Goal: Task Accomplishment & Management: Use online tool/utility

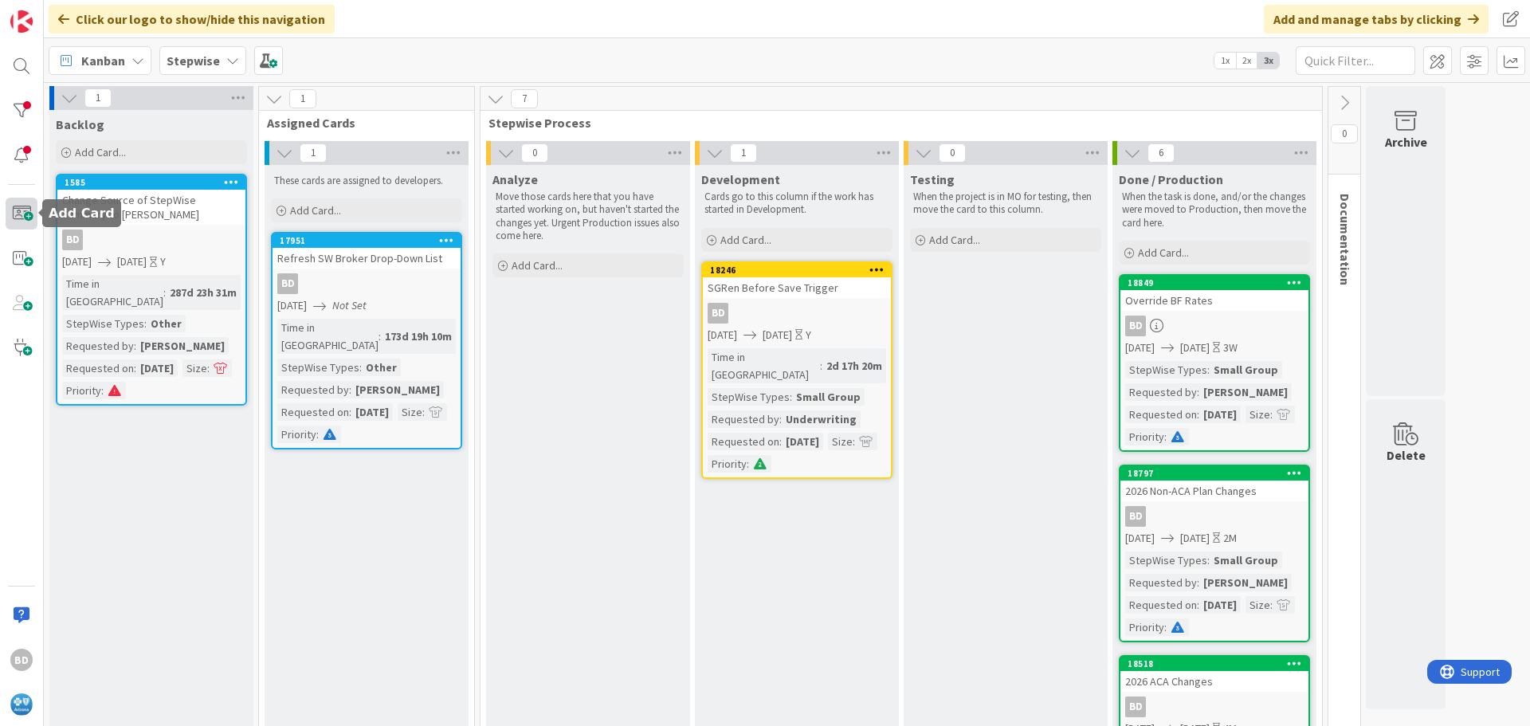
click at [25, 218] on span at bounding box center [22, 214] width 32 height 32
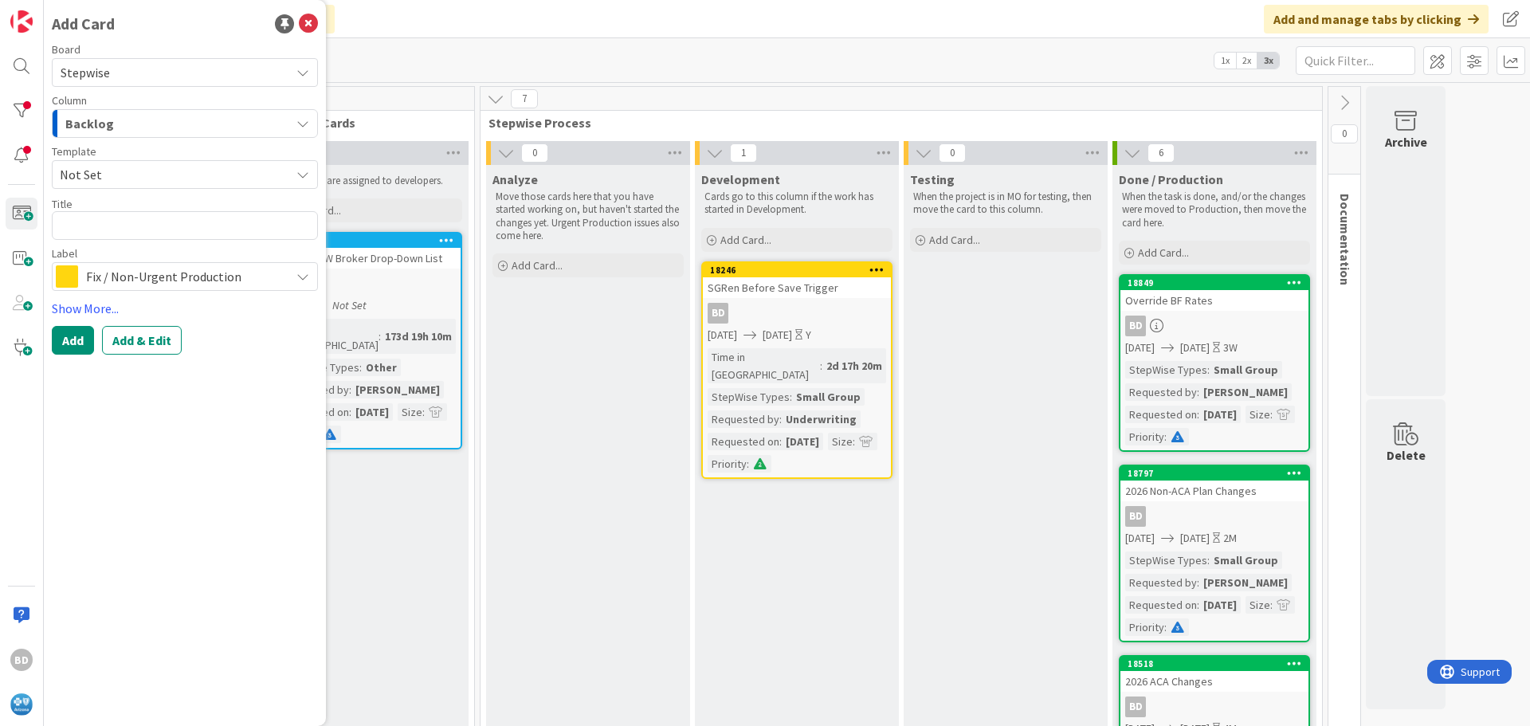
click at [133, 226] on textarea at bounding box center [185, 225] width 266 height 29
type textarea "x"
type textarea "2"
type textarea "x"
type textarea "20"
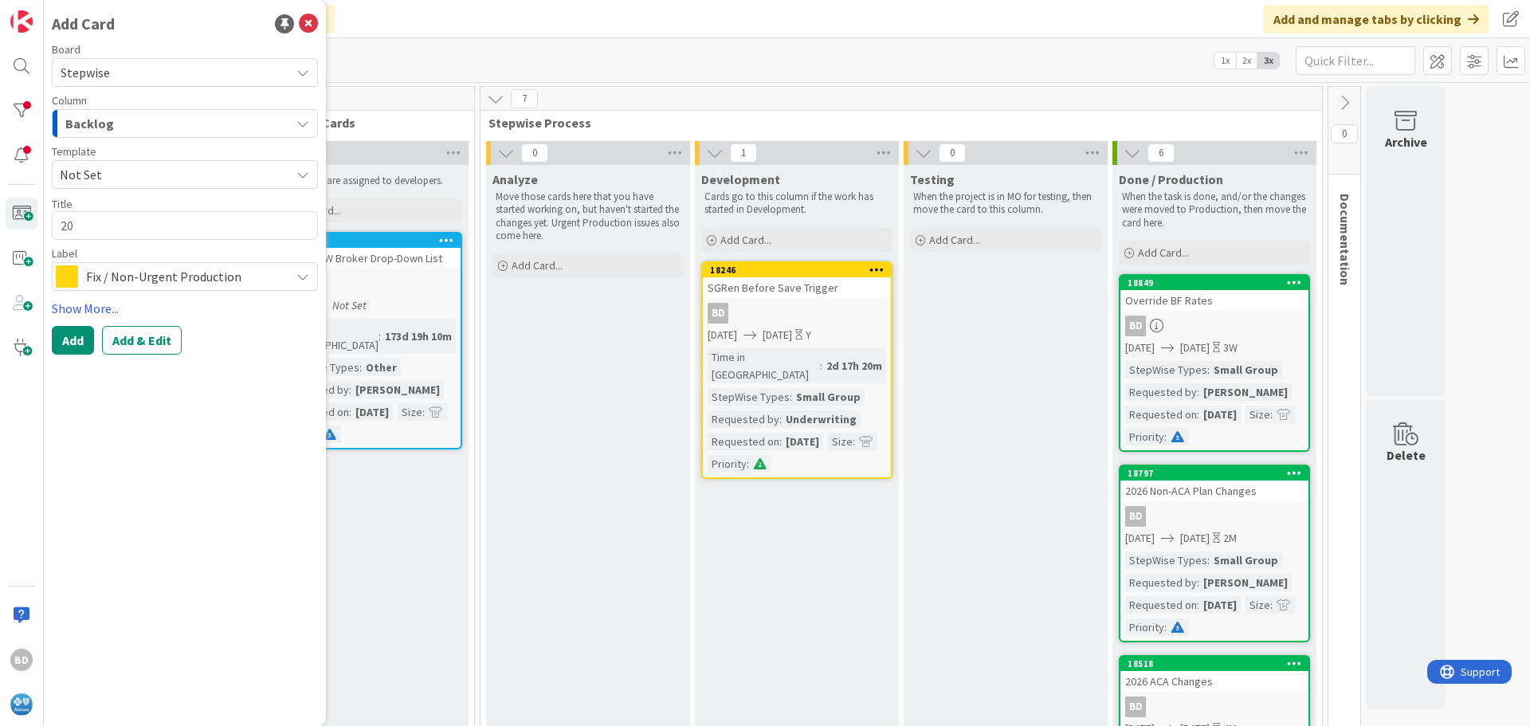
type textarea "x"
type textarea "202"
type textarea "x"
type textarea "2026"
type textarea "x"
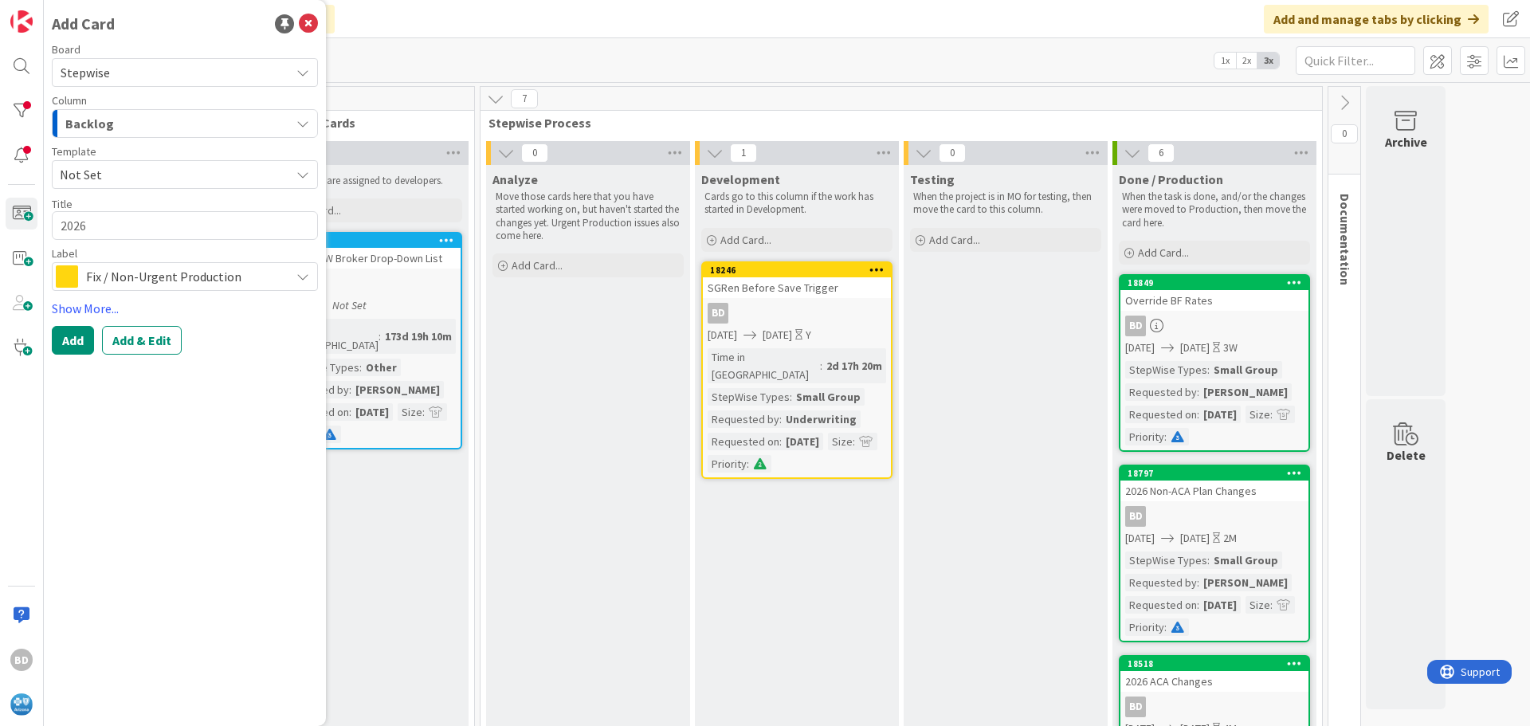
type textarea "2026Q"
type textarea "x"
type textarea "2026Q1"
type textarea "x"
type textarea "2026Q1"
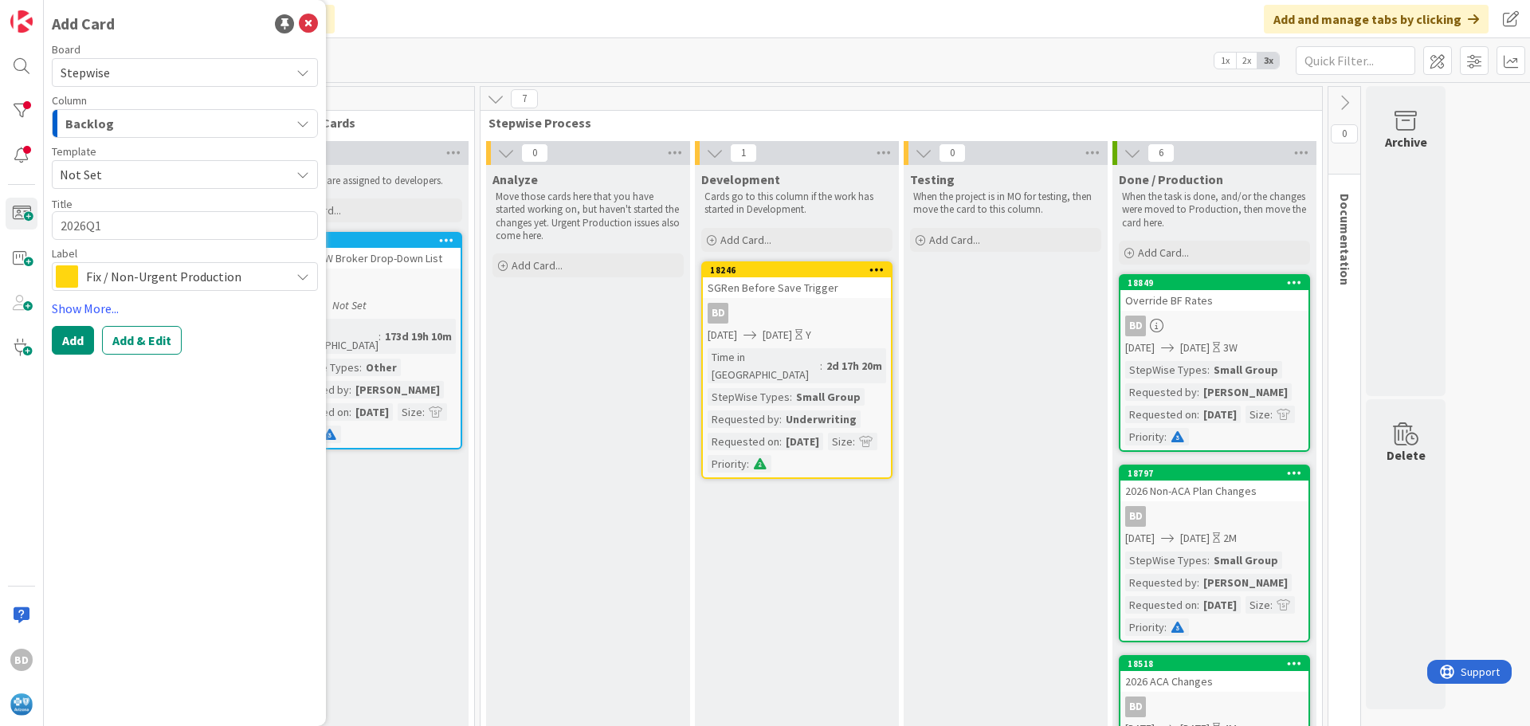
type textarea "x"
type textarea "2026Q1 B"
type textarea "x"
type textarea "2026Q1 Ba"
type textarea "x"
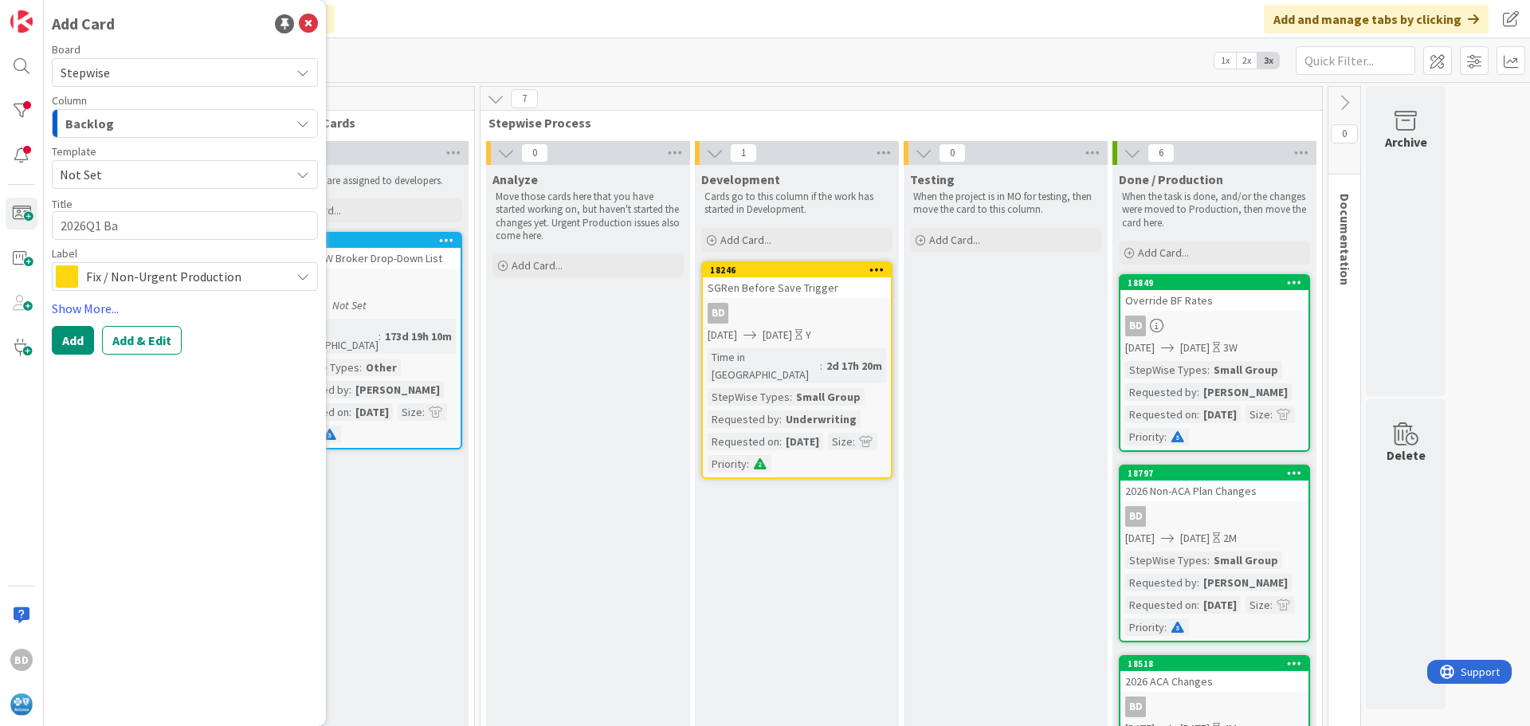
type textarea "2026Q1 Bas"
type textarea "x"
type textarea "2026Q1 Base"
type textarea "x"
type textarea "2026Q1 Base"
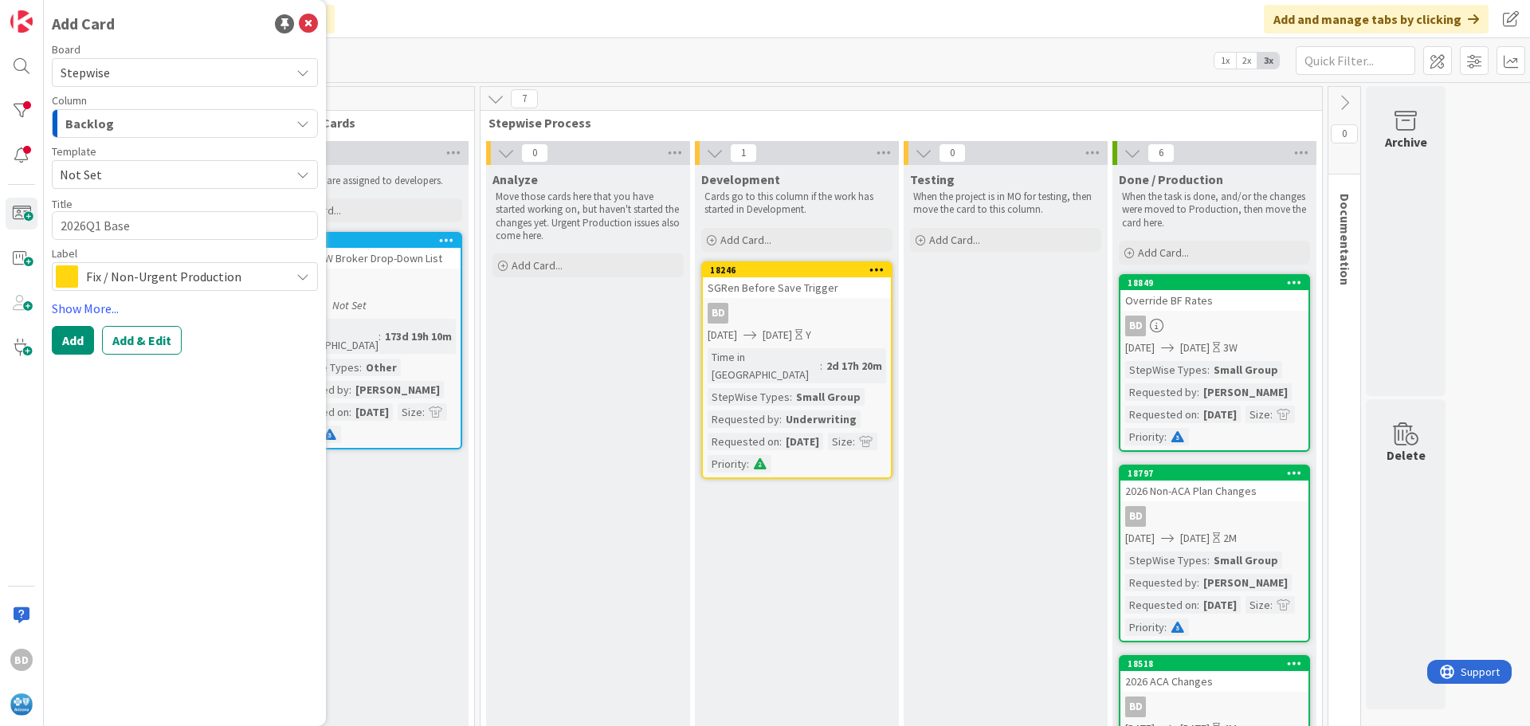
type textarea "x"
type textarea "2026Q1 Base R"
type textarea "x"
type textarea "2026Q1 Base Ra"
type textarea "x"
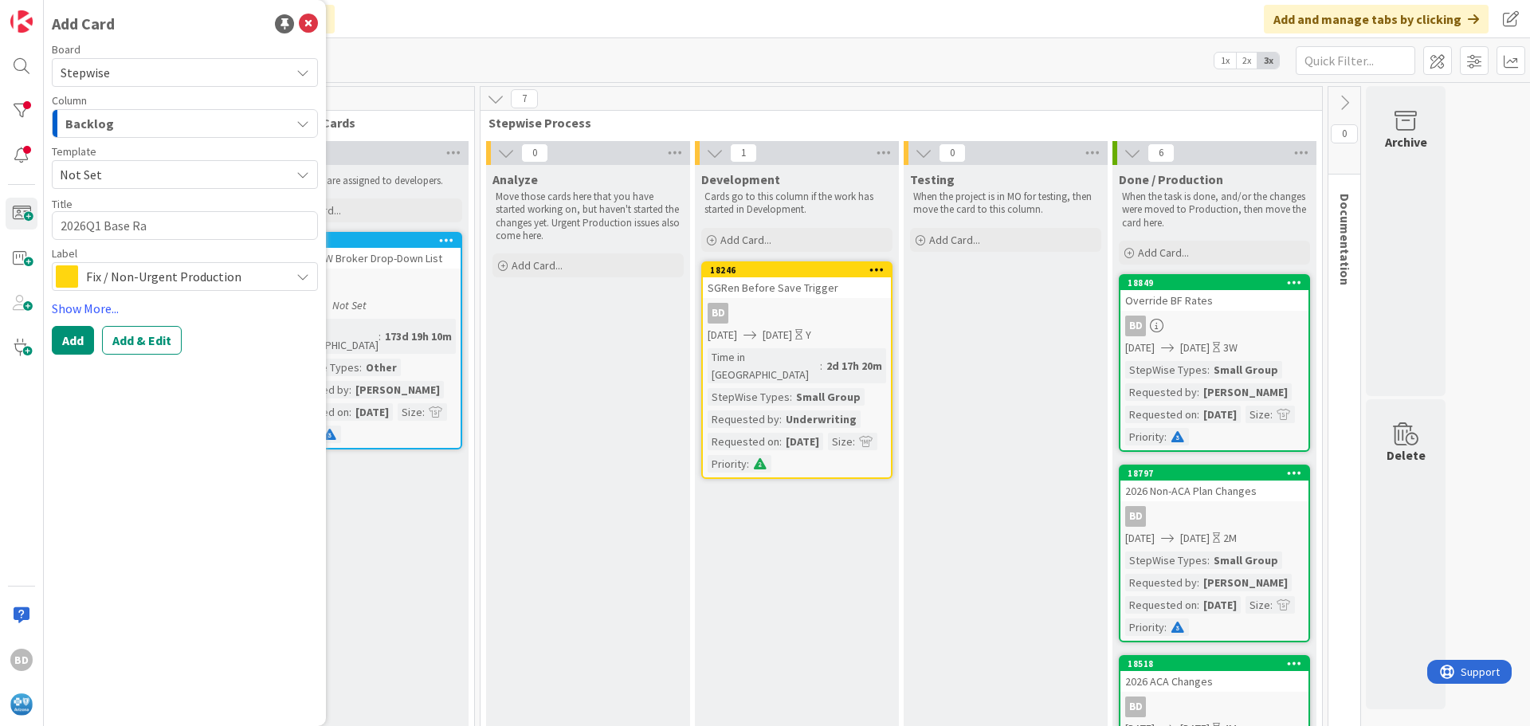
type textarea "2026Q1 Base Rat"
type textarea "x"
type textarea "2026Q1 Base Rate"
type textarea "x"
type textarea "2026Q1 Base Rates"
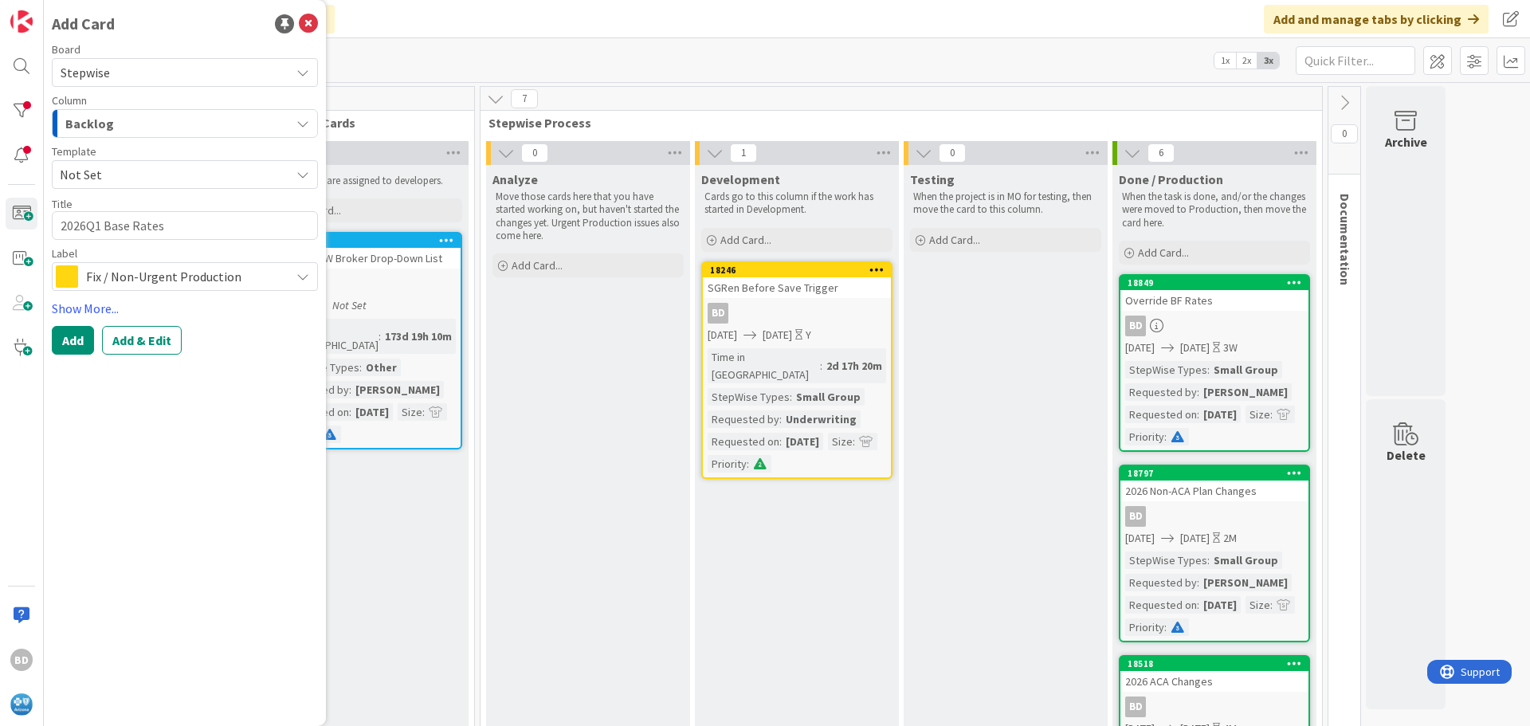
type textarea "x"
type textarea "2026Q1 Base Rates"
type textarea "x"
type textarea "2026Q1 Base Rates a"
type textarea "x"
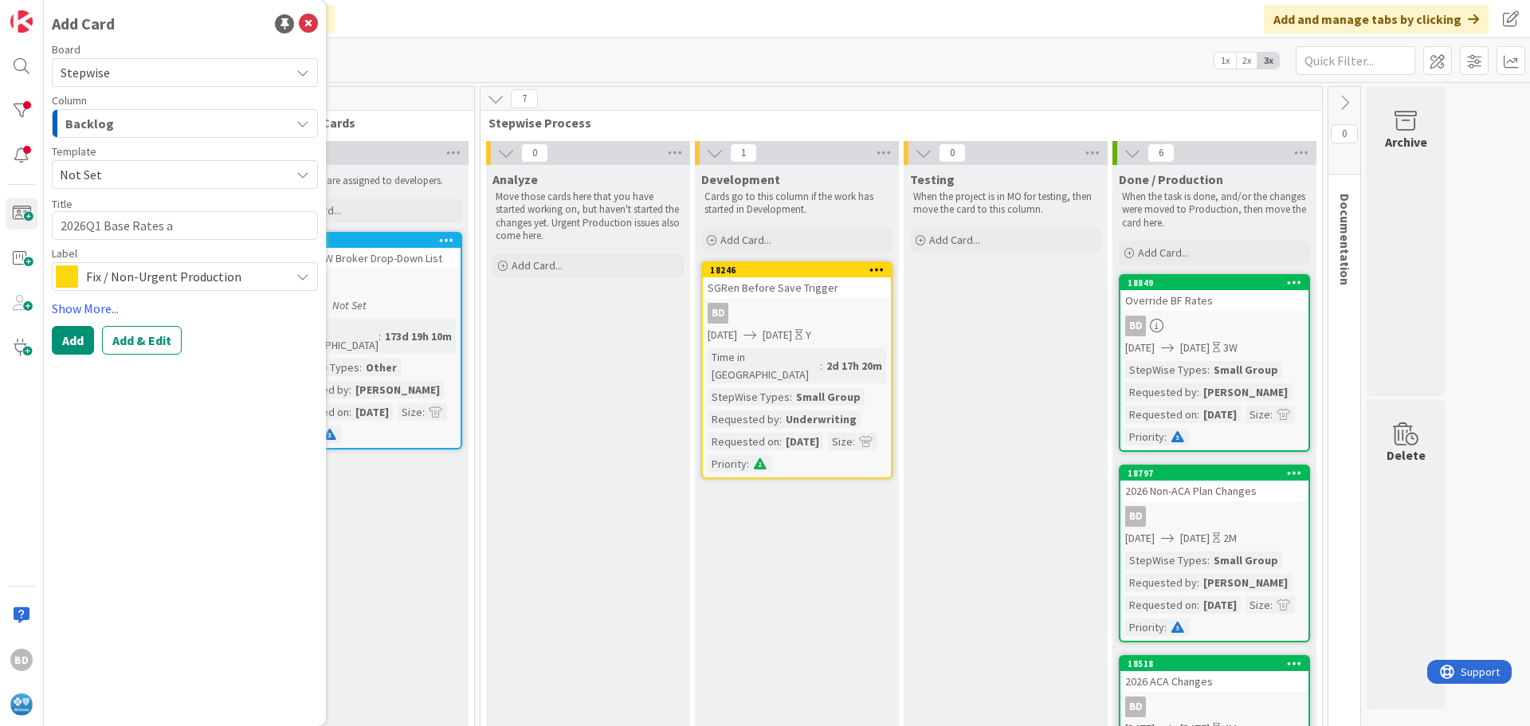
type textarea "2026Q1 Base Rates an"
type textarea "x"
type textarea "2026Q1 Base Rates and"
type textarea "x"
type textarea "2026Q1 Base Rates and"
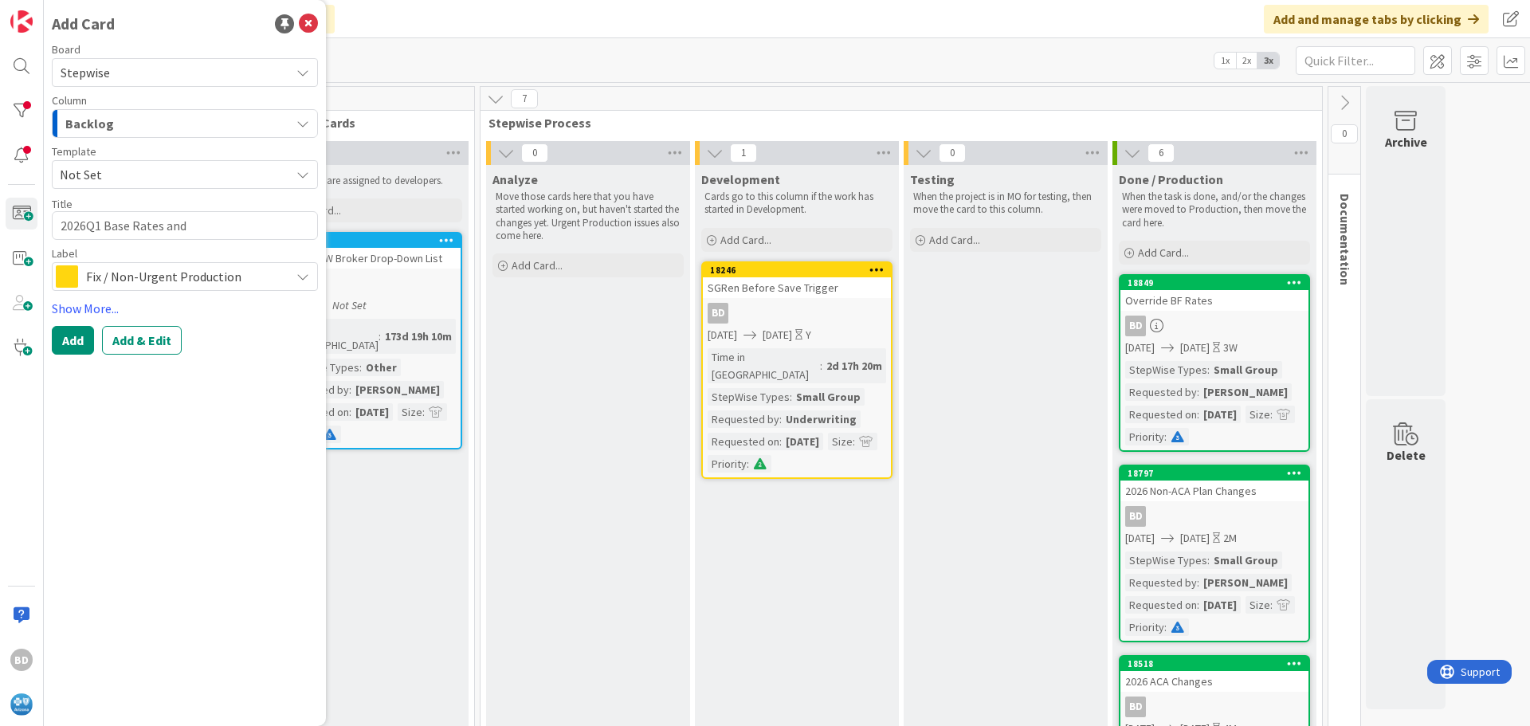
type textarea "x"
type textarea "2026Q1 Base Rates and S"
type textarea "x"
type textarea "2026Q1 Base Rates and Si"
type textarea "x"
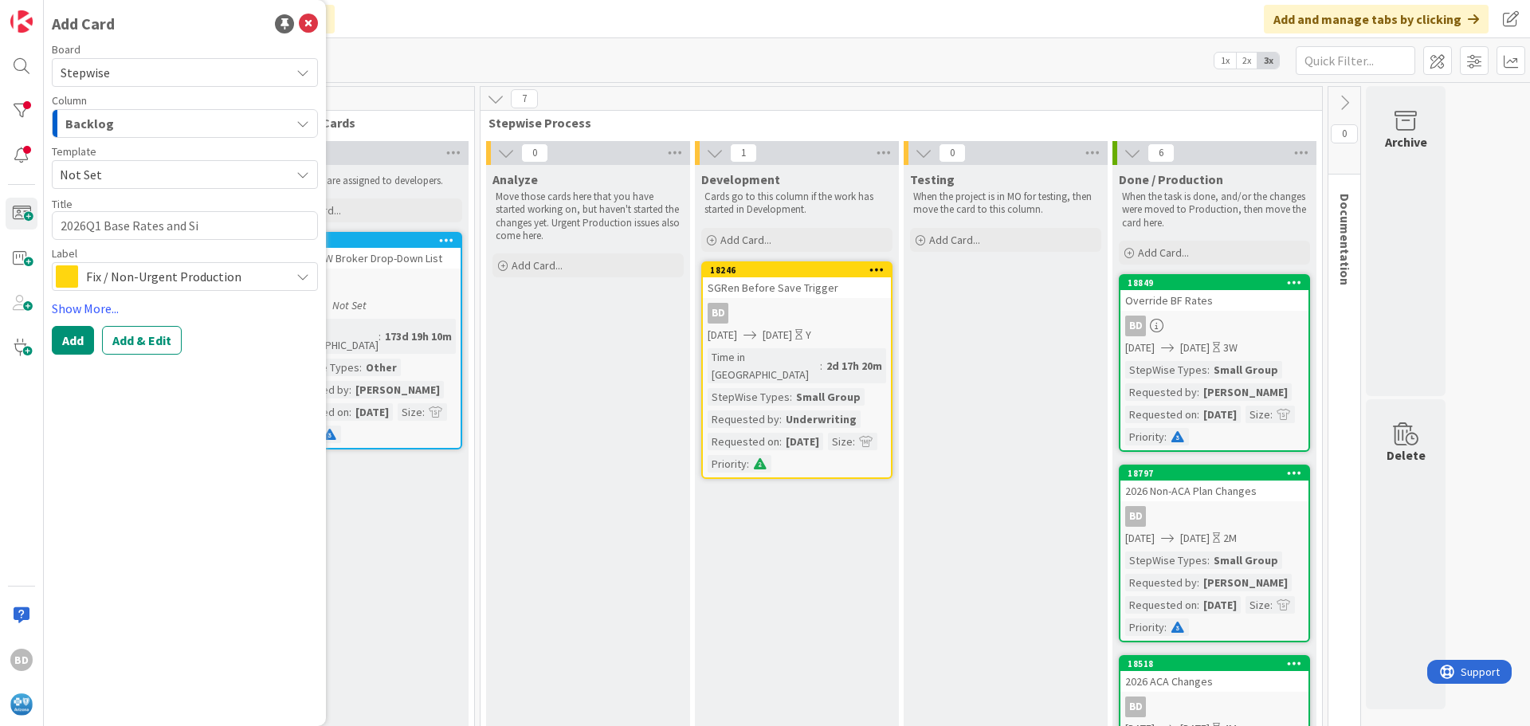
type textarea "2026Q1 Base Rates and Sim"
type textarea "x"
type textarea "2026Q1 Base Rates and Simu"
type textarea "x"
type textarea "2026Q1 Base Rates and Simul"
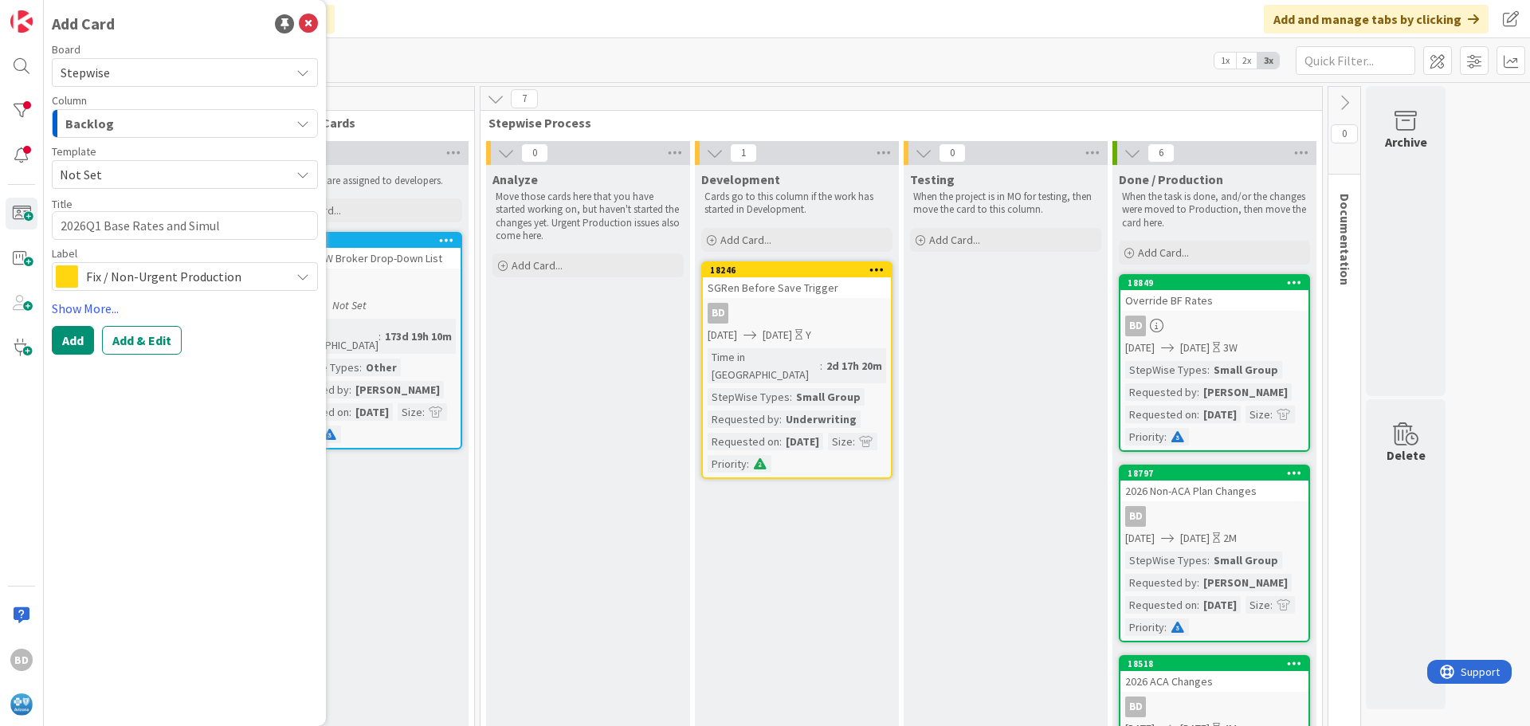
type textarea "x"
type textarea "2026Q1 Base Rates and Simula"
type textarea "x"
type textarea "2026Q1 Base Rates and Simulat"
type textarea "x"
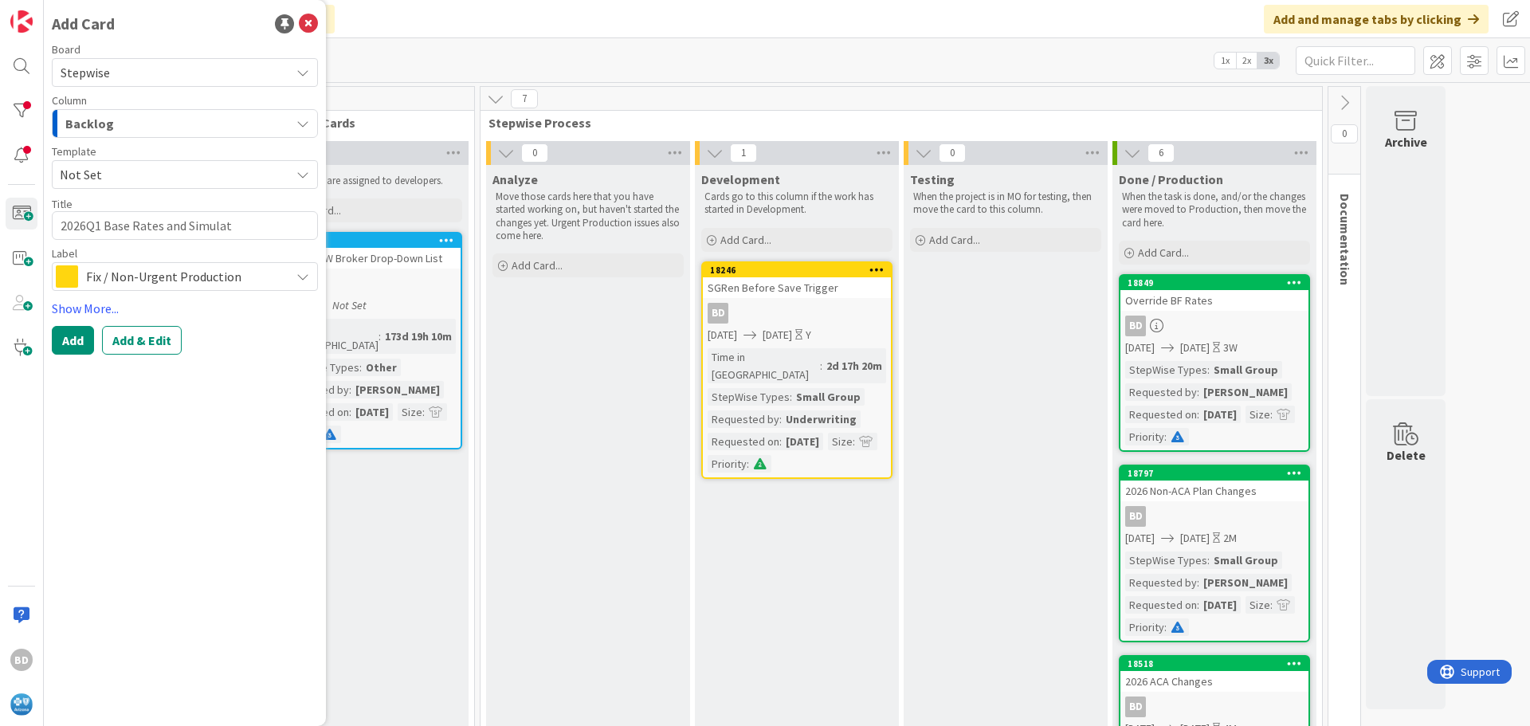
type textarea "2026Q1 Base Rates and Simulati"
type textarea "x"
type textarea "2026Q1 Base Rates and Simulatio"
type textarea "x"
type textarea "2026Q1 Base Rates and Simulations"
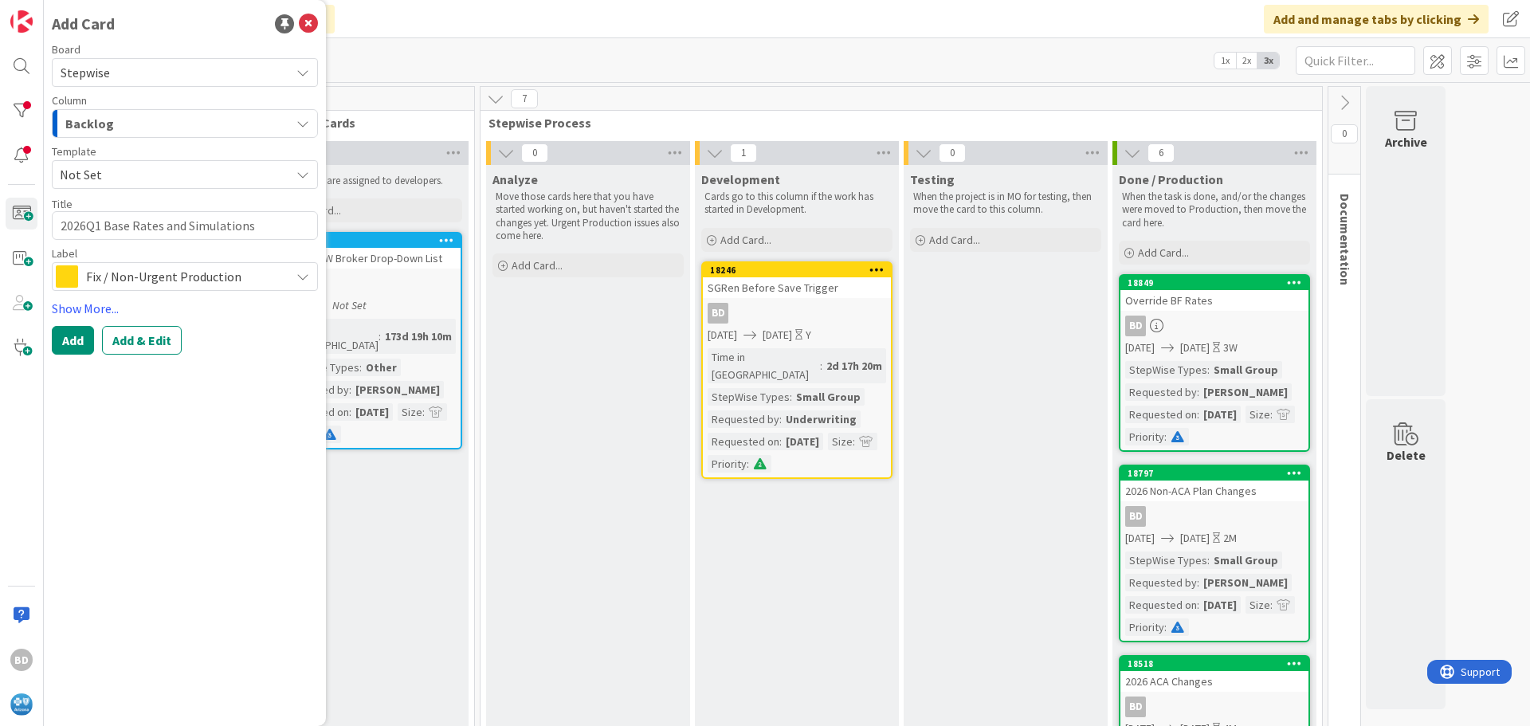
click at [102, 222] on textarea "2026Q1 Base Rates and Simulations" at bounding box center [185, 225] width 266 height 29
type textarea "x"
type textarea "2026Q1 NBase Rates and Simulations"
type textarea "x"
type textarea "2026Q1 NonBase Rates and Simulations"
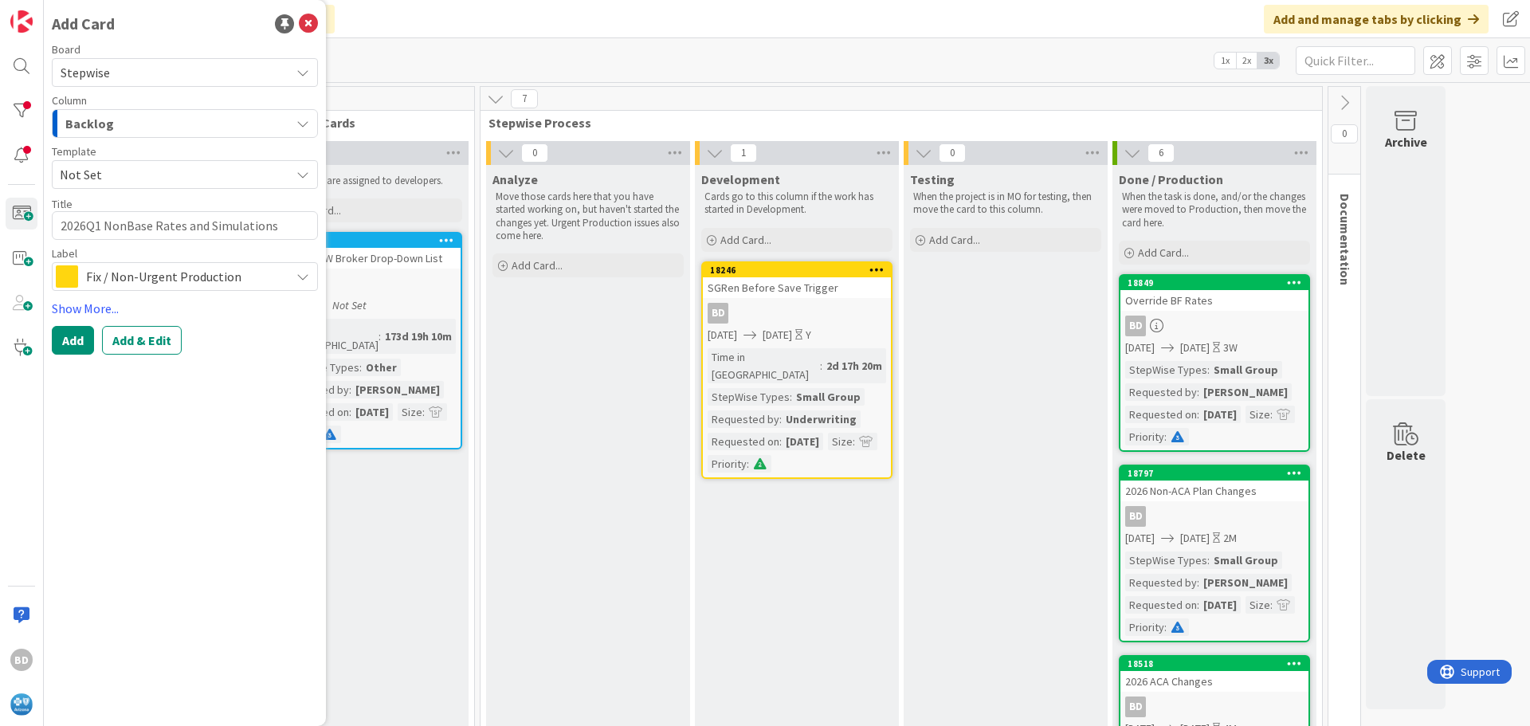
type textarea "x"
type textarea "2026Q1 Non-Base Rates and Simulations"
type textarea "x"
type textarea "2026Q1 Non-ABase Rates and Simulations"
type textarea "x"
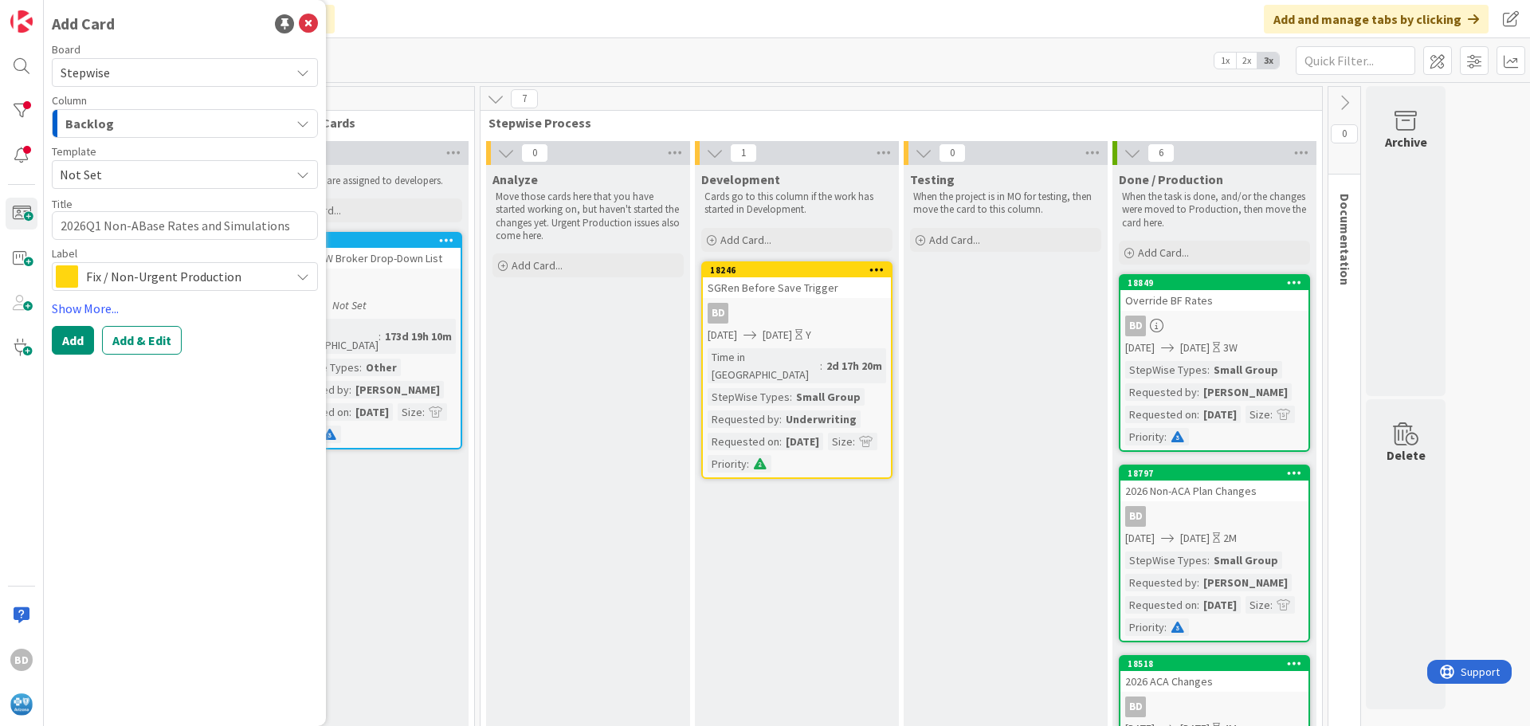
type textarea "2026Q1 Non-ACBase Rates and Simulations"
type textarea "x"
type textarea "2026Q1 Non-ACABase Rates and Simulations"
type textarea "x"
type textarea "2026Q1 Non-ACA Base Rates and Simulations"
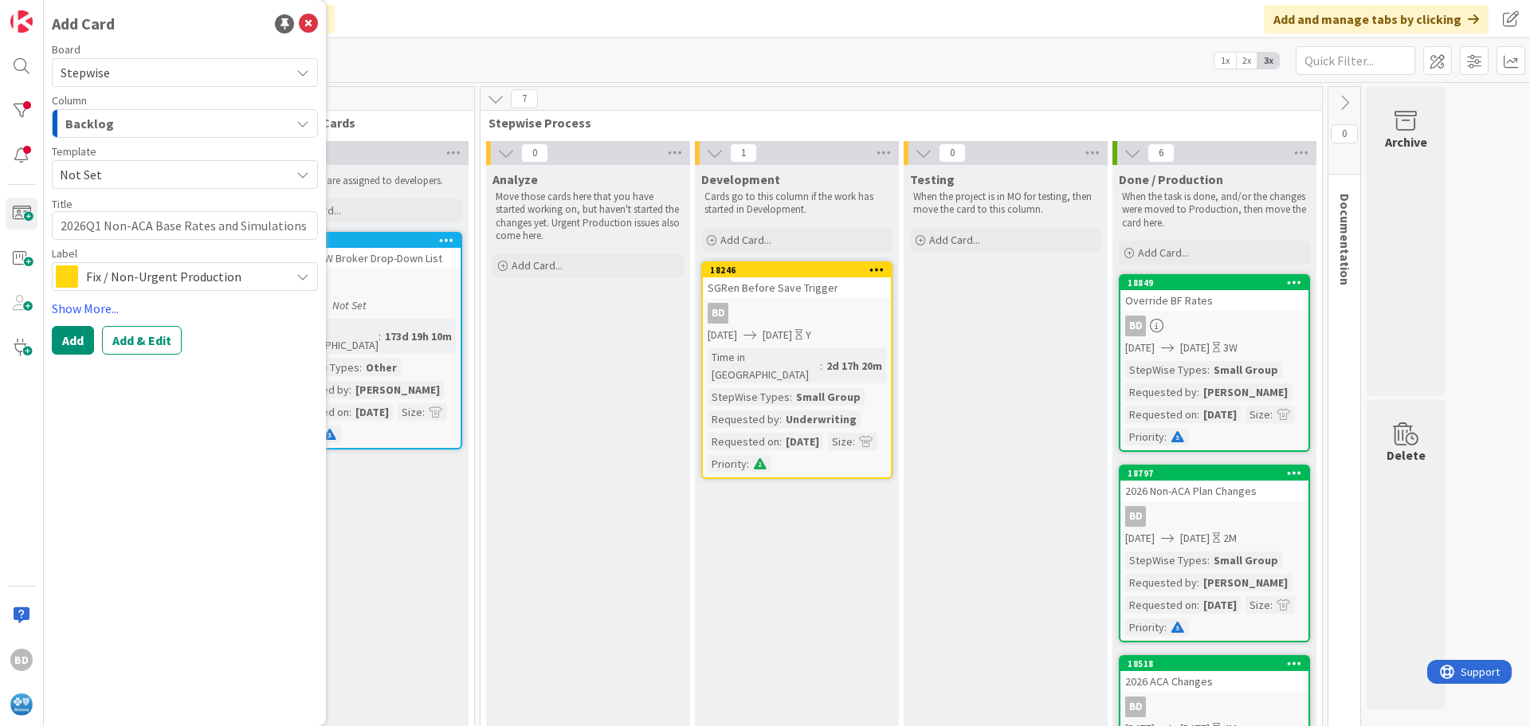
click at [141, 280] on span "Fix / Non-Urgent Production" at bounding box center [184, 276] width 196 height 22
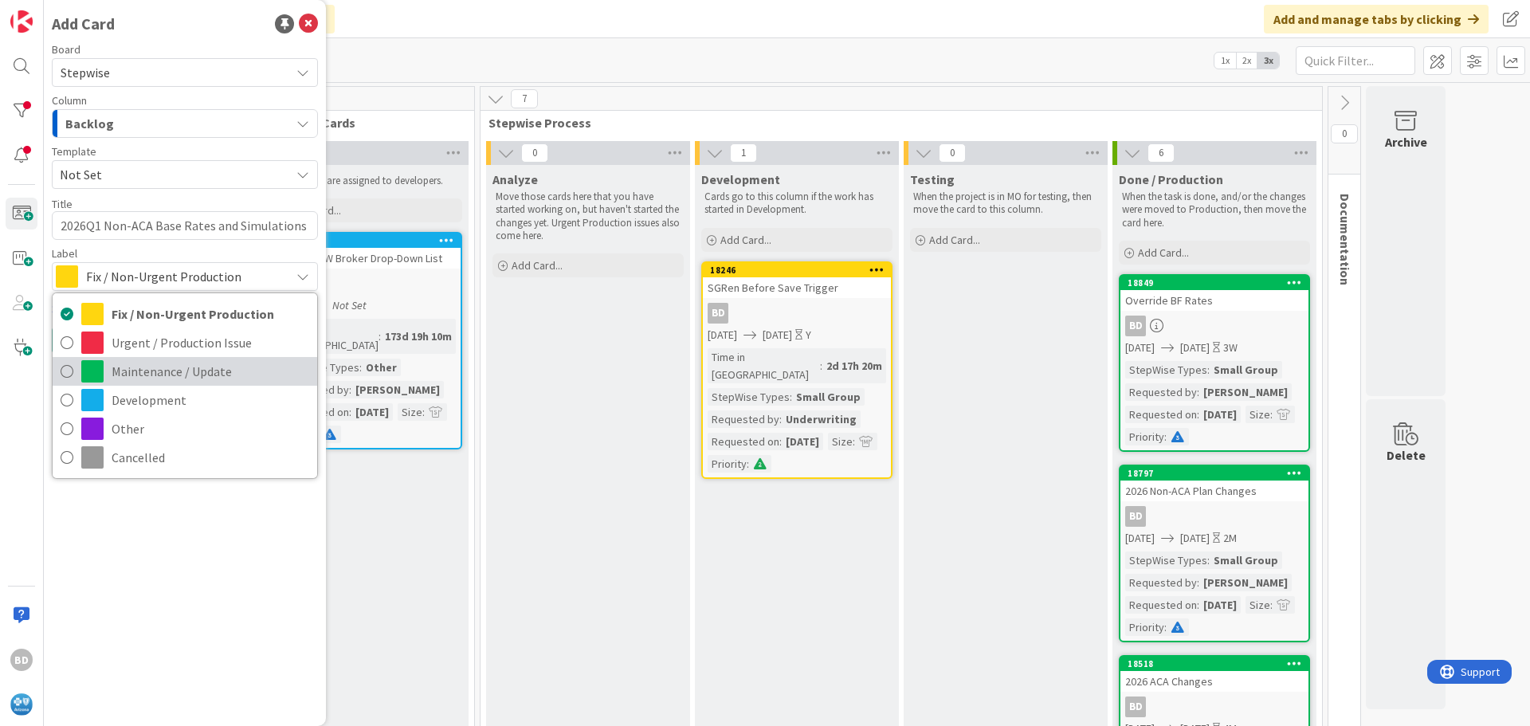
click at [144, 361] on span "Maintenance / Update" at bounding box center [211, 371] width 198 height 24
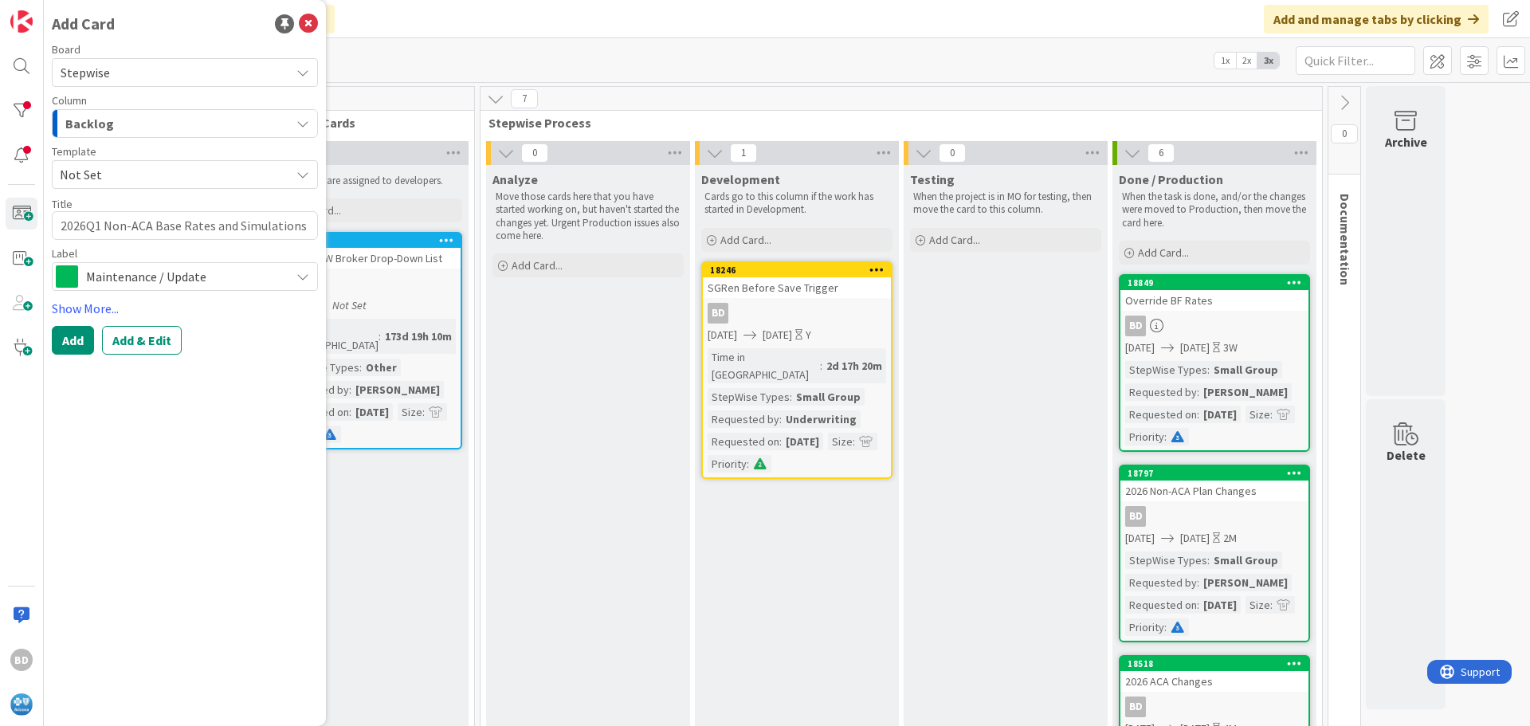
click at [73, 305] on link "Show More..." at bounding box center [185, 308] width 266 height 19
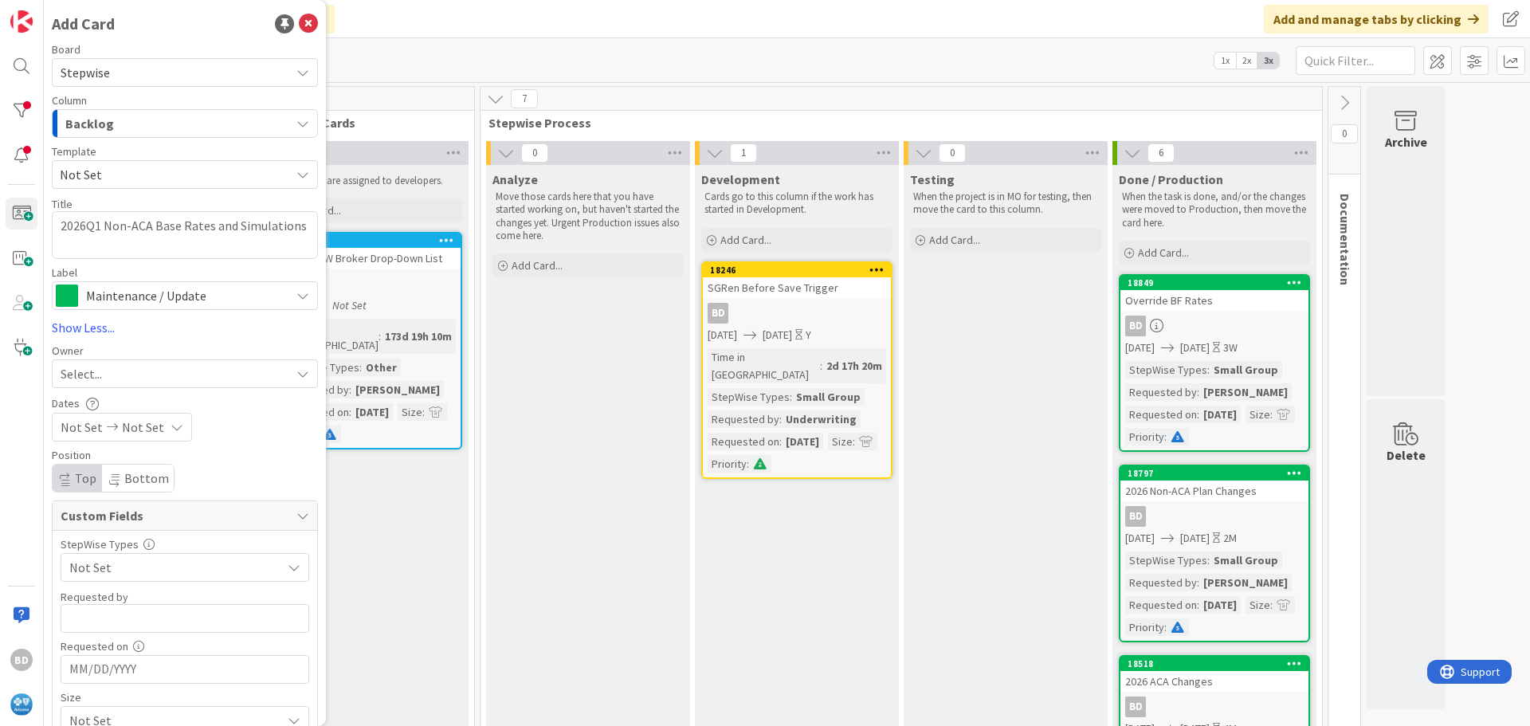
click at [112, 374] on div "Select..." at bounding box center [175, 373] width 229 height 19
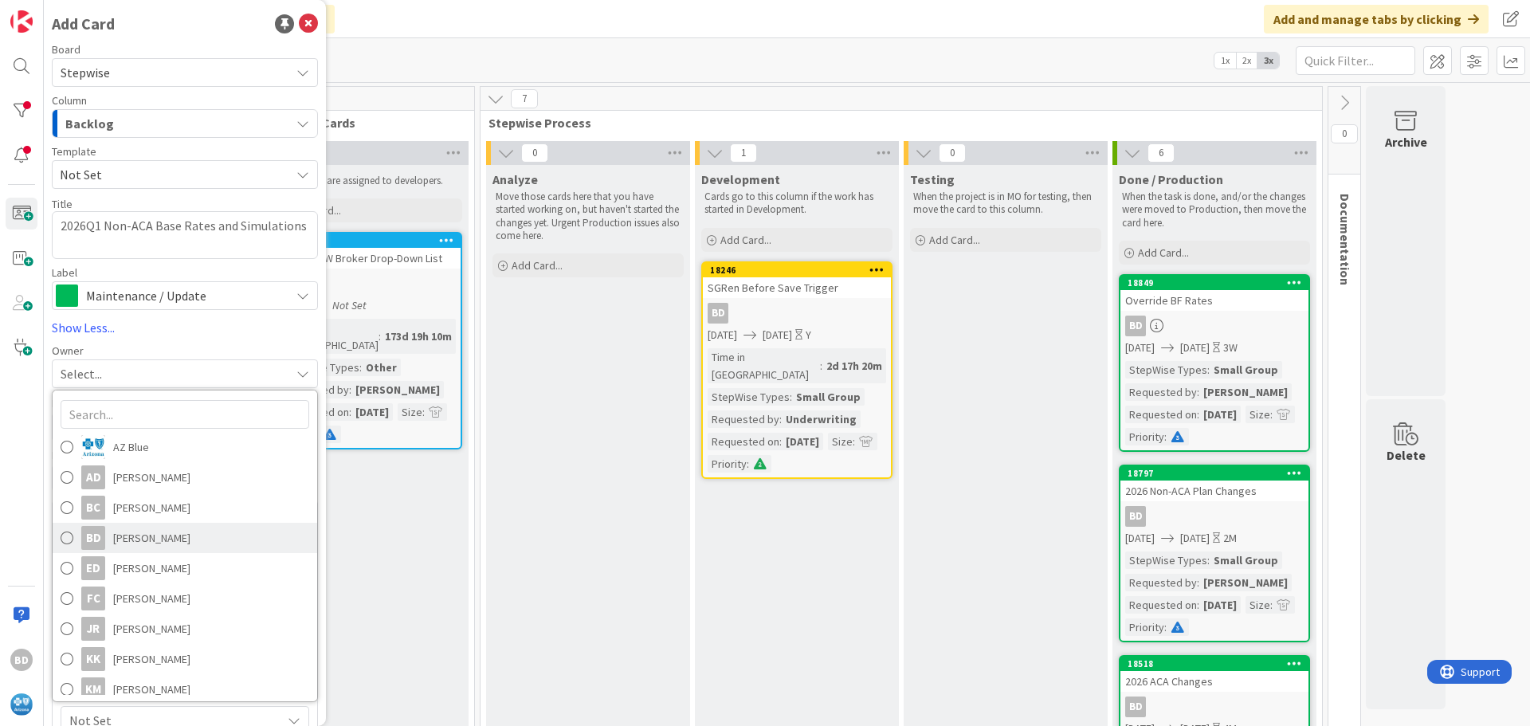
click at [146, 543] on span "[PERSON_NAME]" at bounding box center [151, 538] width 77 height 24
type textarea "x"
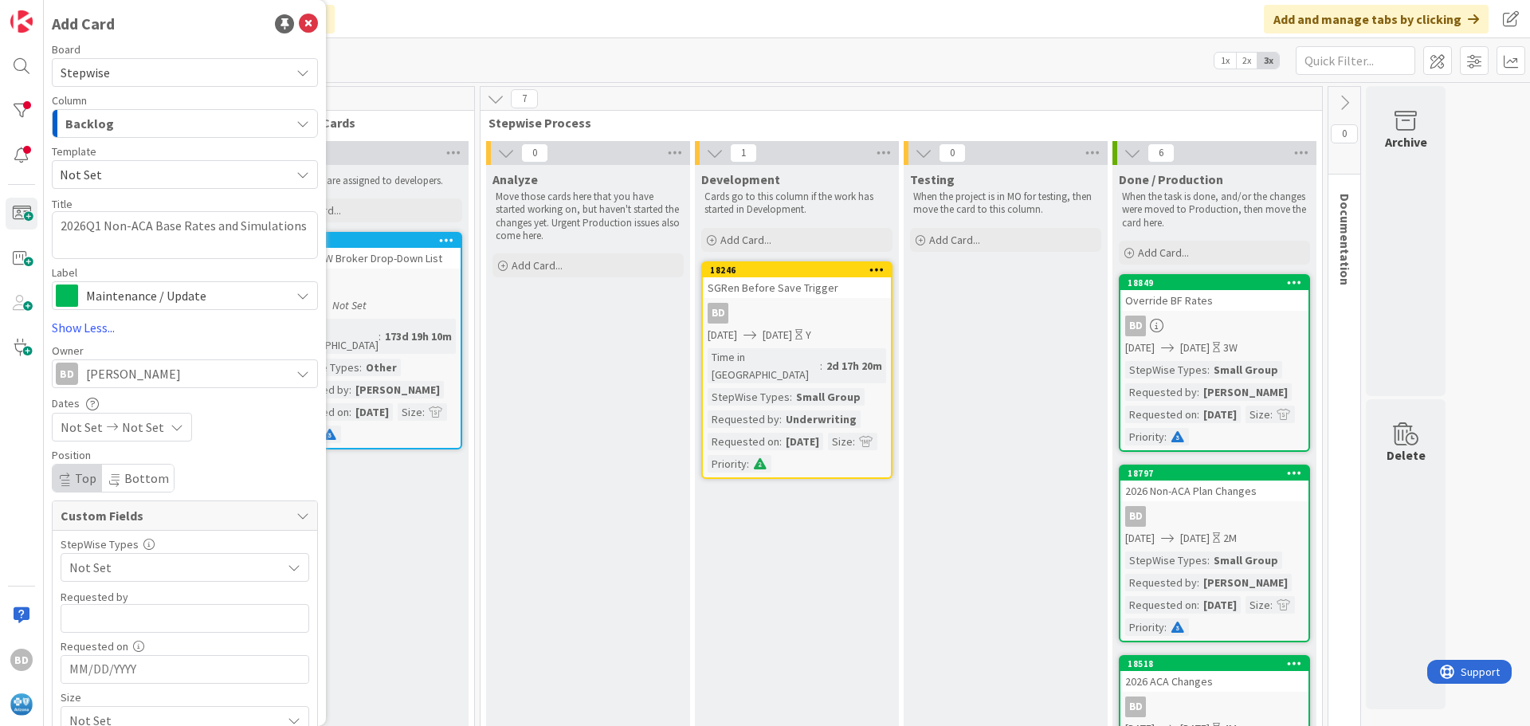
click at [103, 430] on icon at bounding box center [112, 427] width 19 height 11
click at [121, 628] on td "18" at bounding box center [116, 626] width 31 height 30
type input "[DATE]"
type textarea "x"
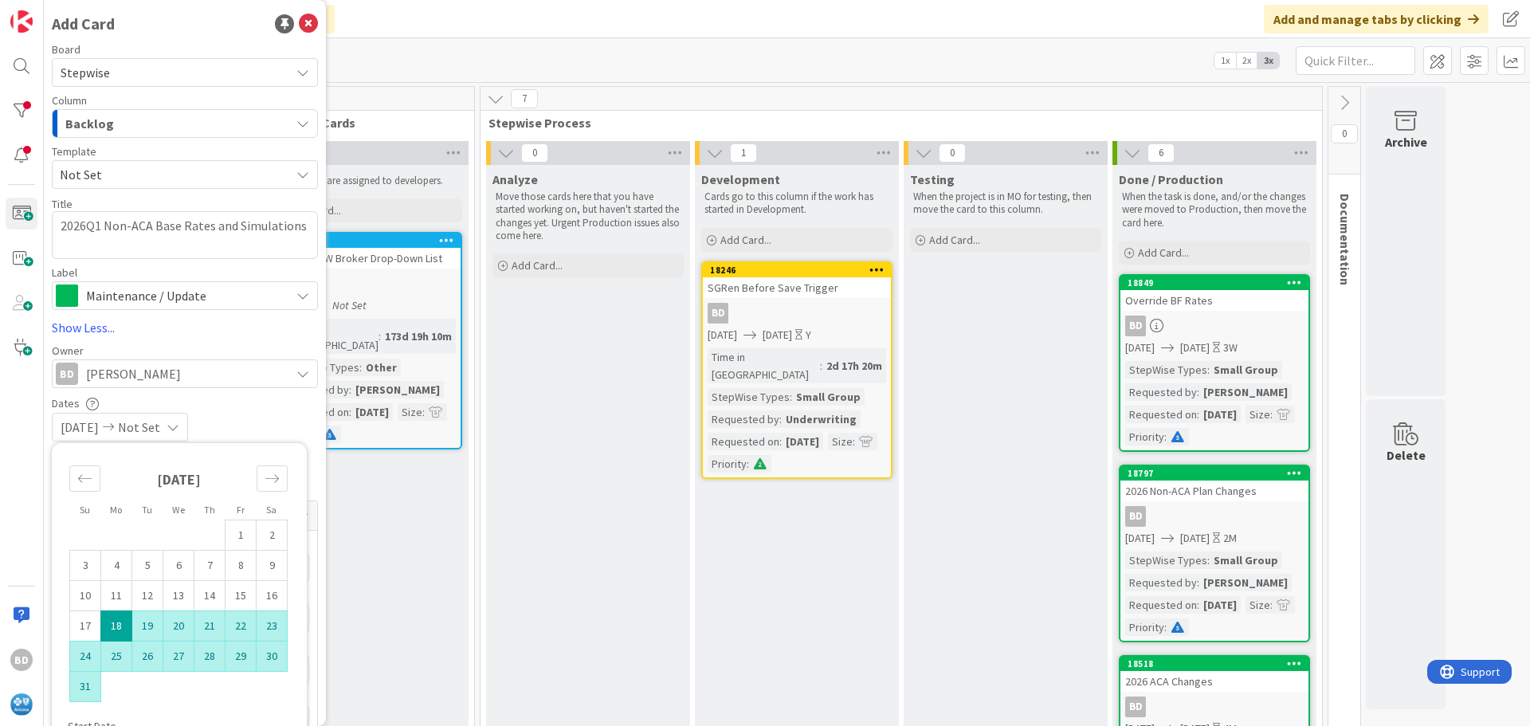
click at [73, 692] on td "31" at bounding box center [85, 687] width 31 height 30
type input "[DATE]"
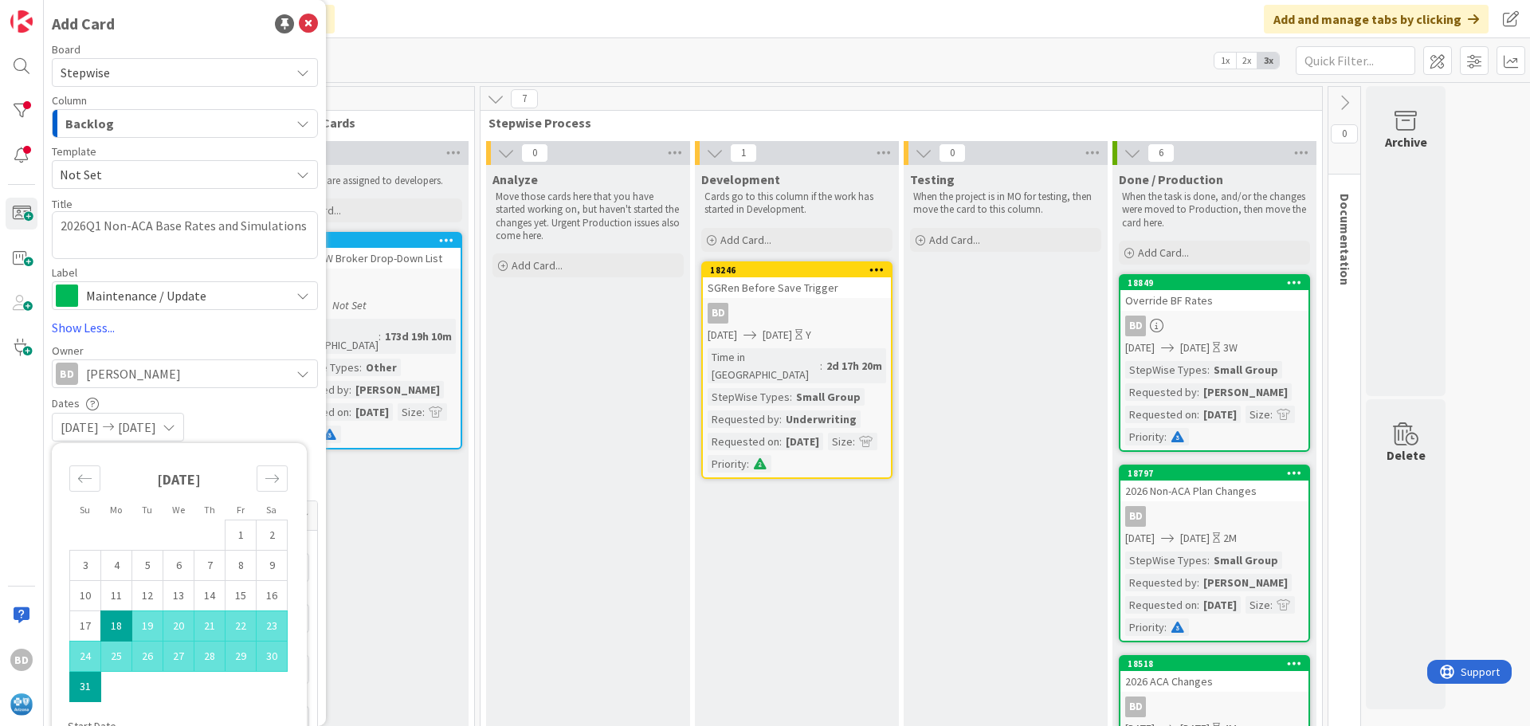
click at [265, 404] on div "Dates" at bounding box center [185, 403] width 266 height 14
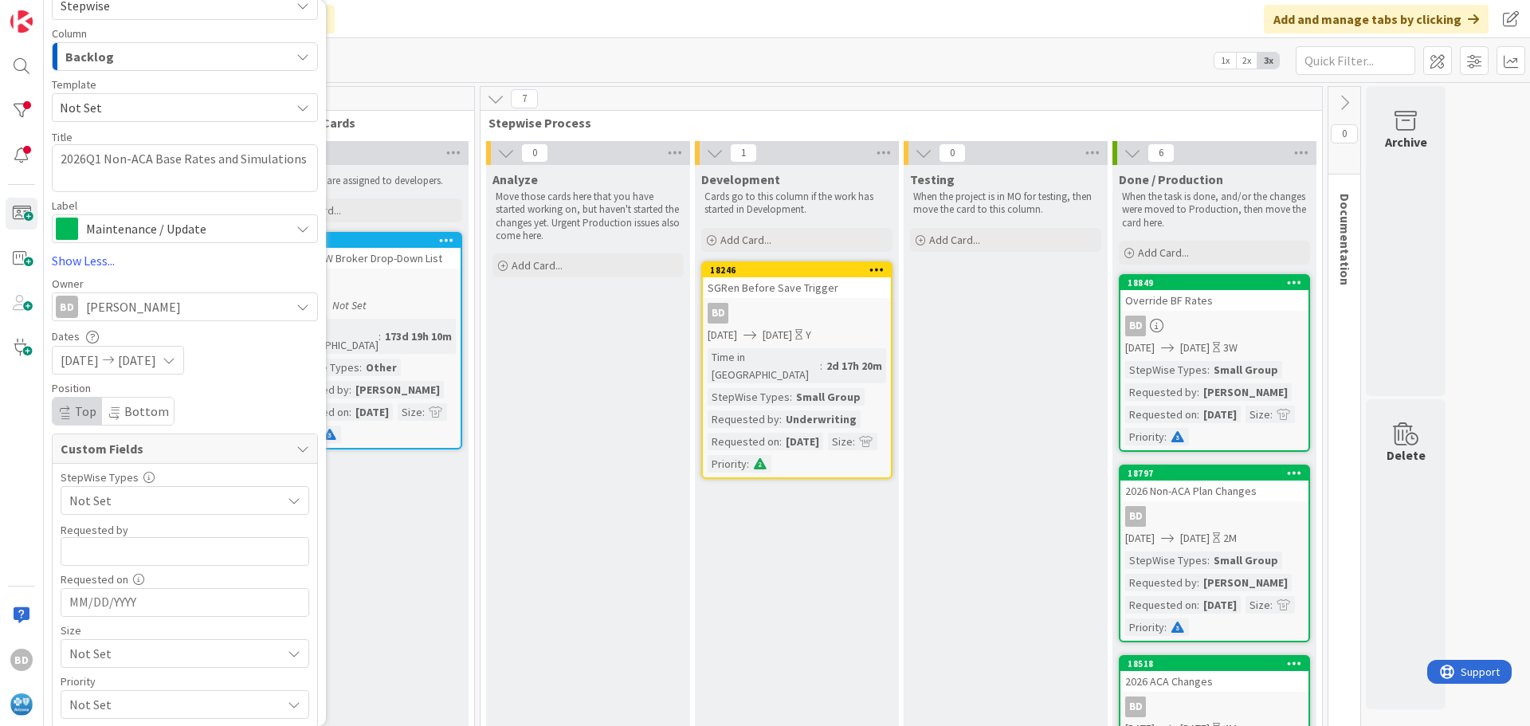
scroll to position [117, 0]
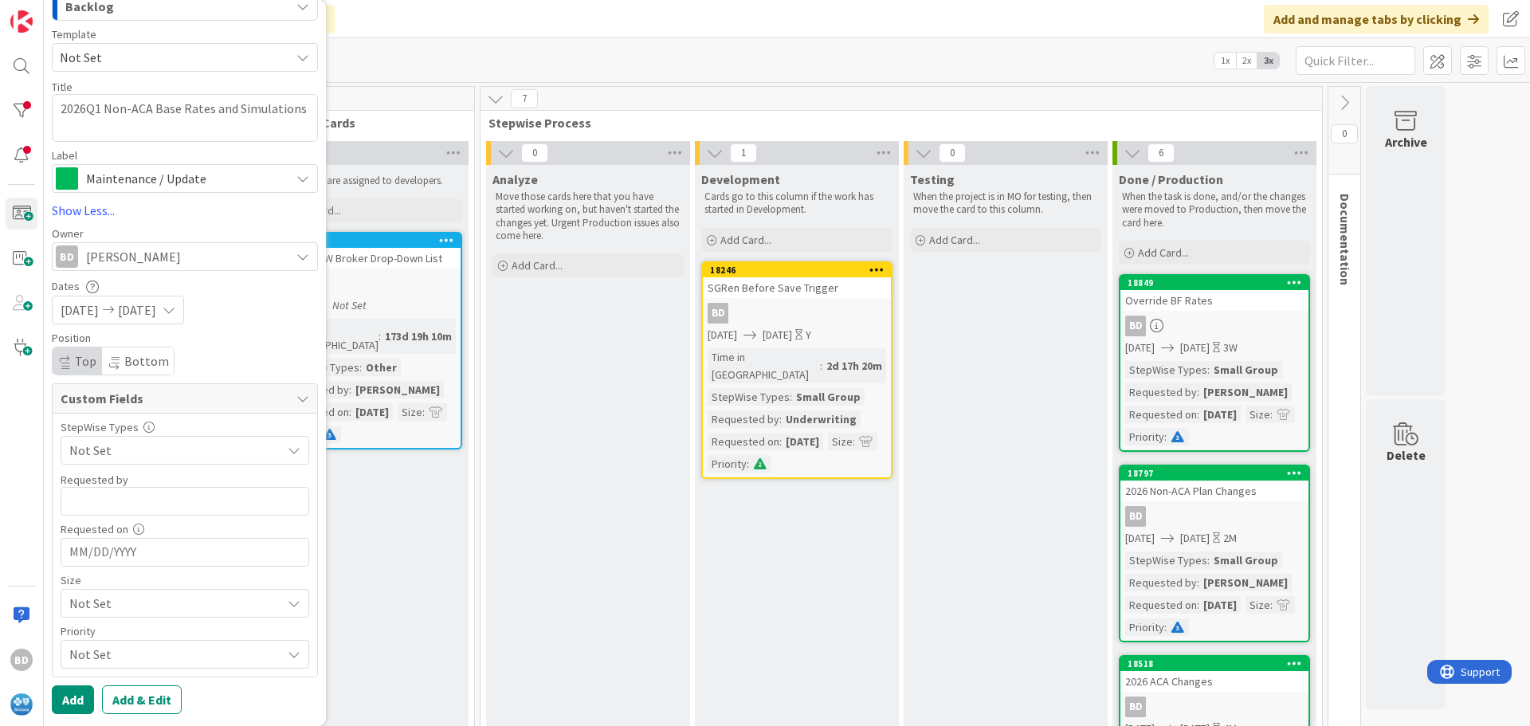
click at [108, 449] on span "Not Set" at bounding box center [171, 450] width 204 height 22
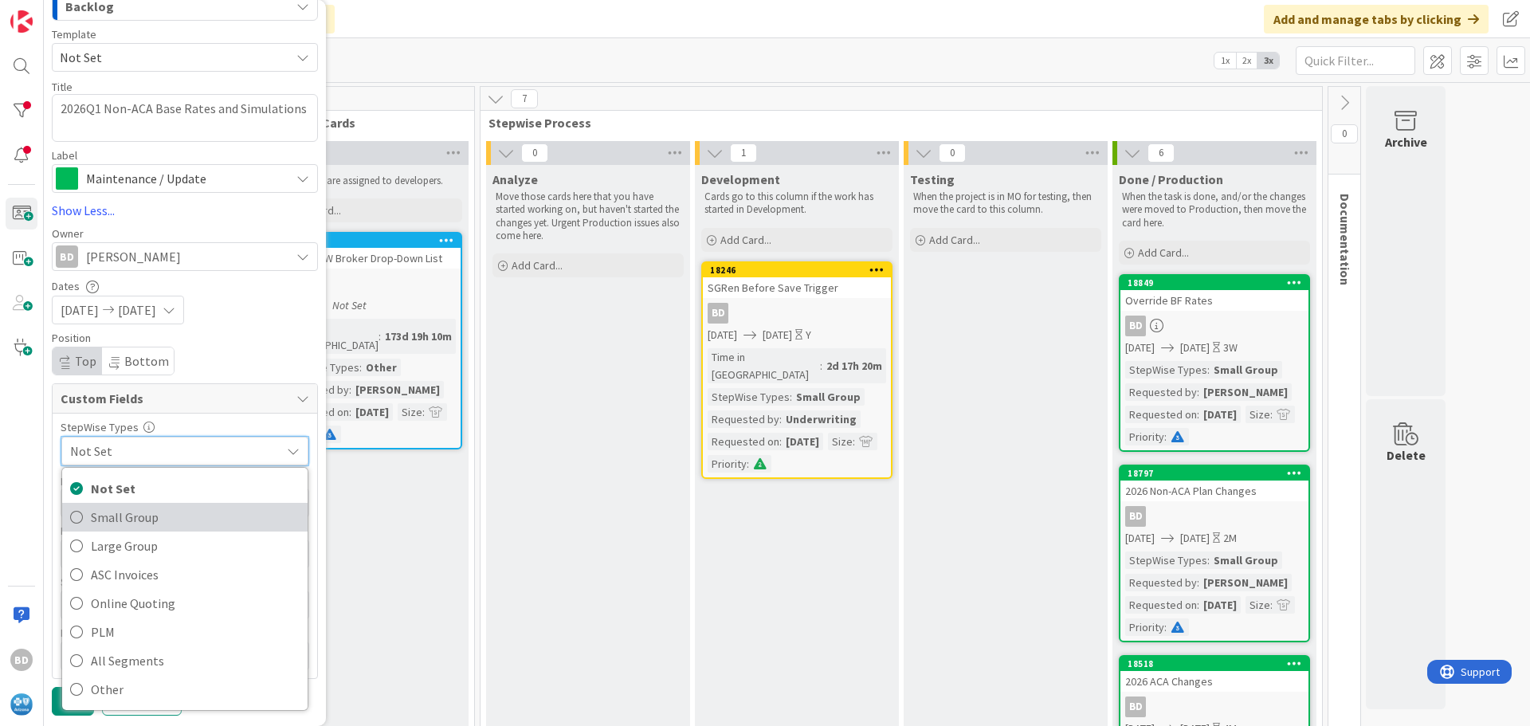
click at [115, 519] on span "Small Group" at bounding box center [195, 517] width 209 height 24
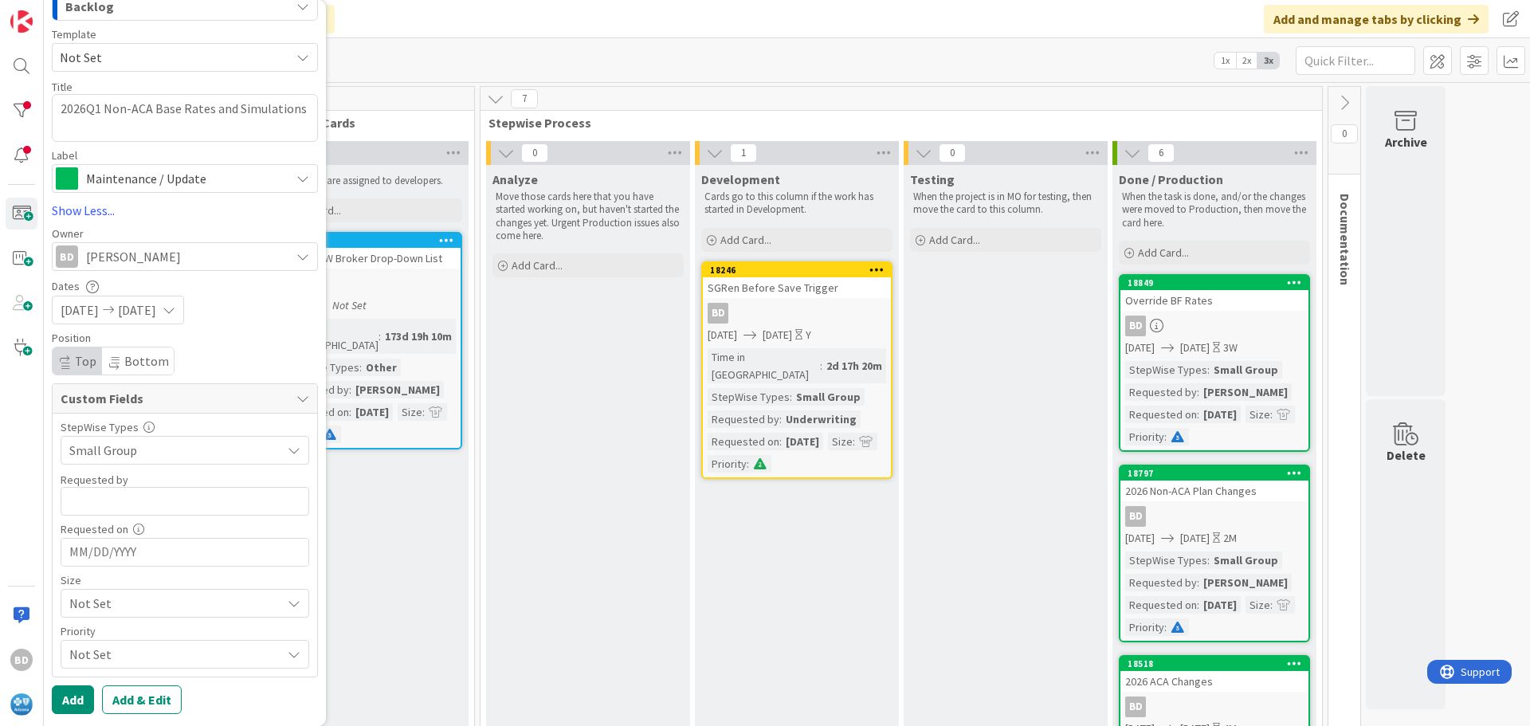
click at [131, 547] on input "MM/DD/YYYY" at bounding box center [184, 552] width 231 height 27
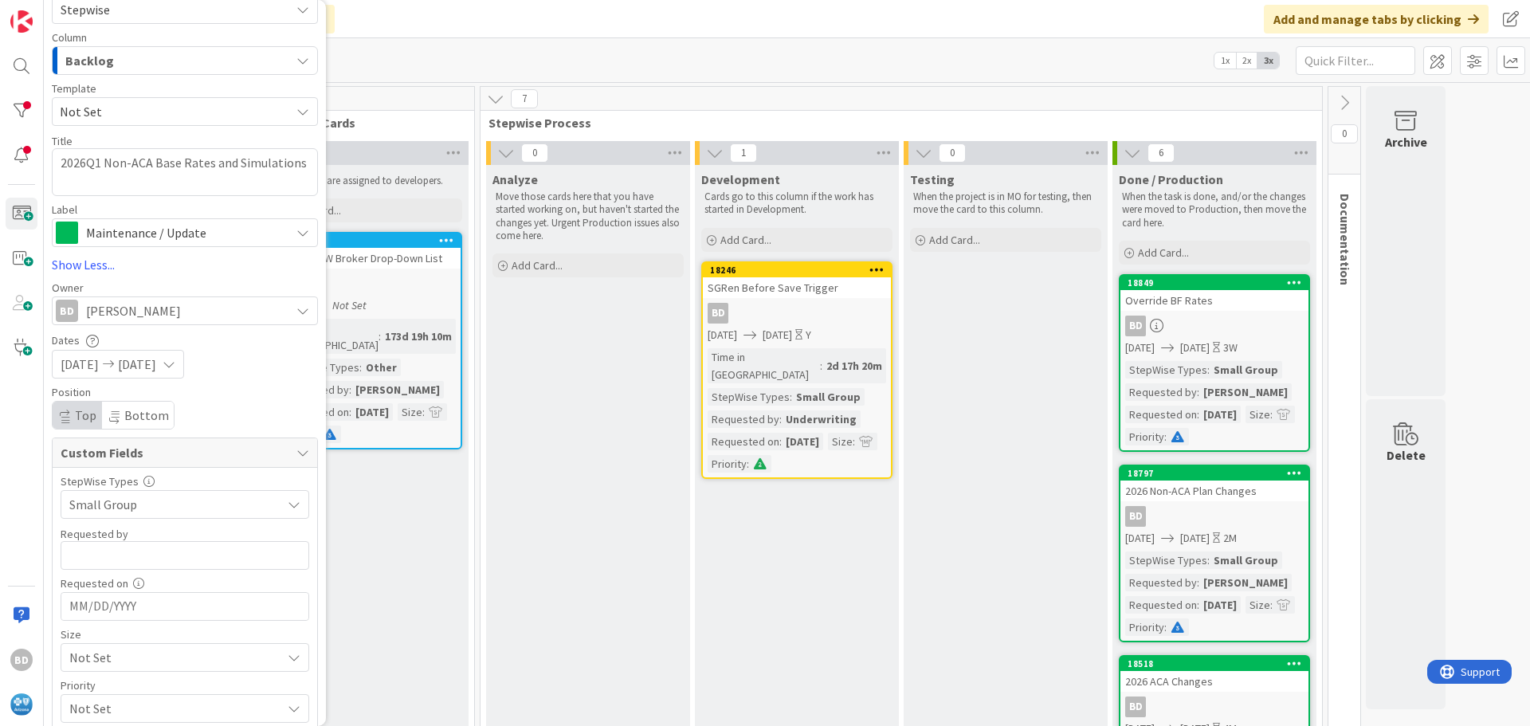
scroll to position [37, 0]
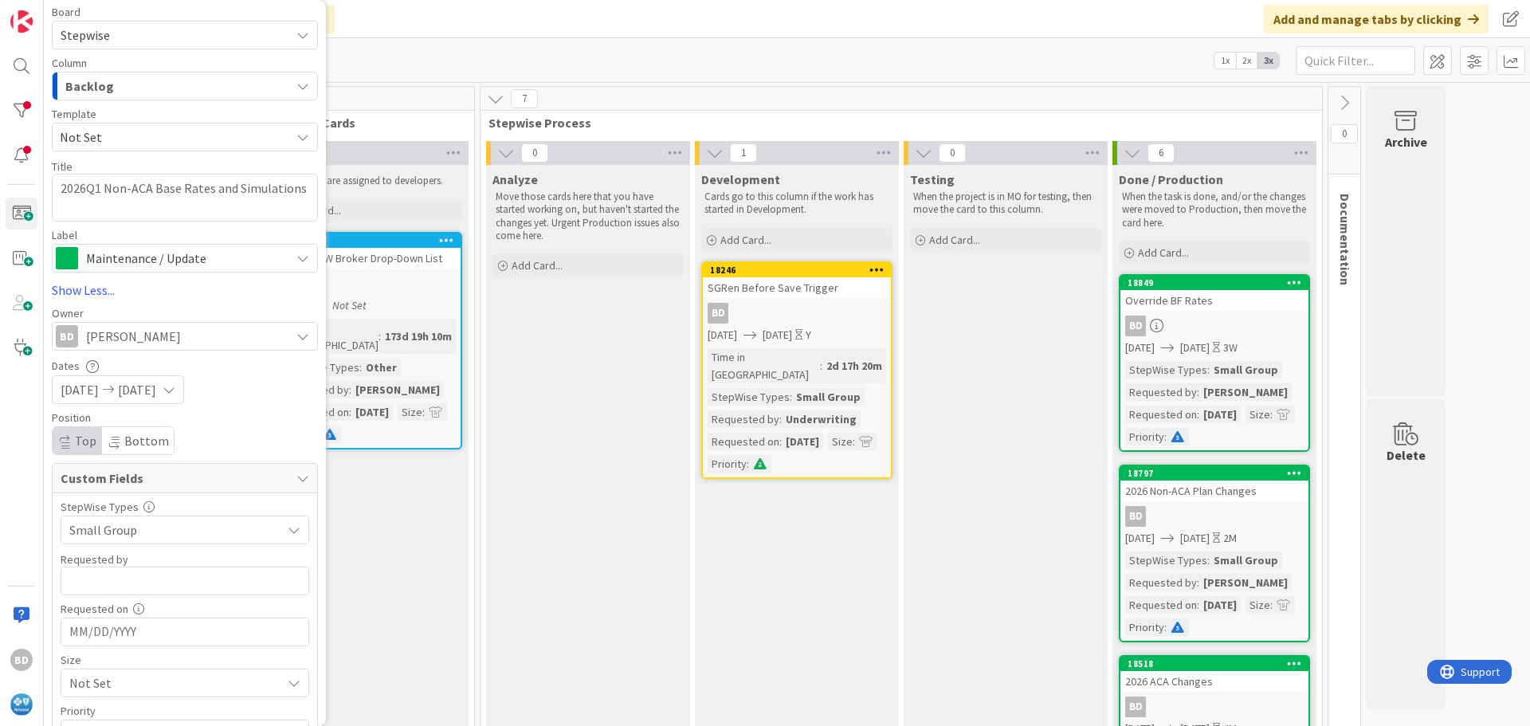
click at [109, 634] on input "MM/DD/YYYY" at bounding box center [184, 631] width 231 height 27
click at [198, 531] on span "Small Group" at bounding box center [171, 530] width 204 height 22
click at [127, 634] on input "MM/DD/YYYY" at bounding box center [184, 633] width 231 height 27
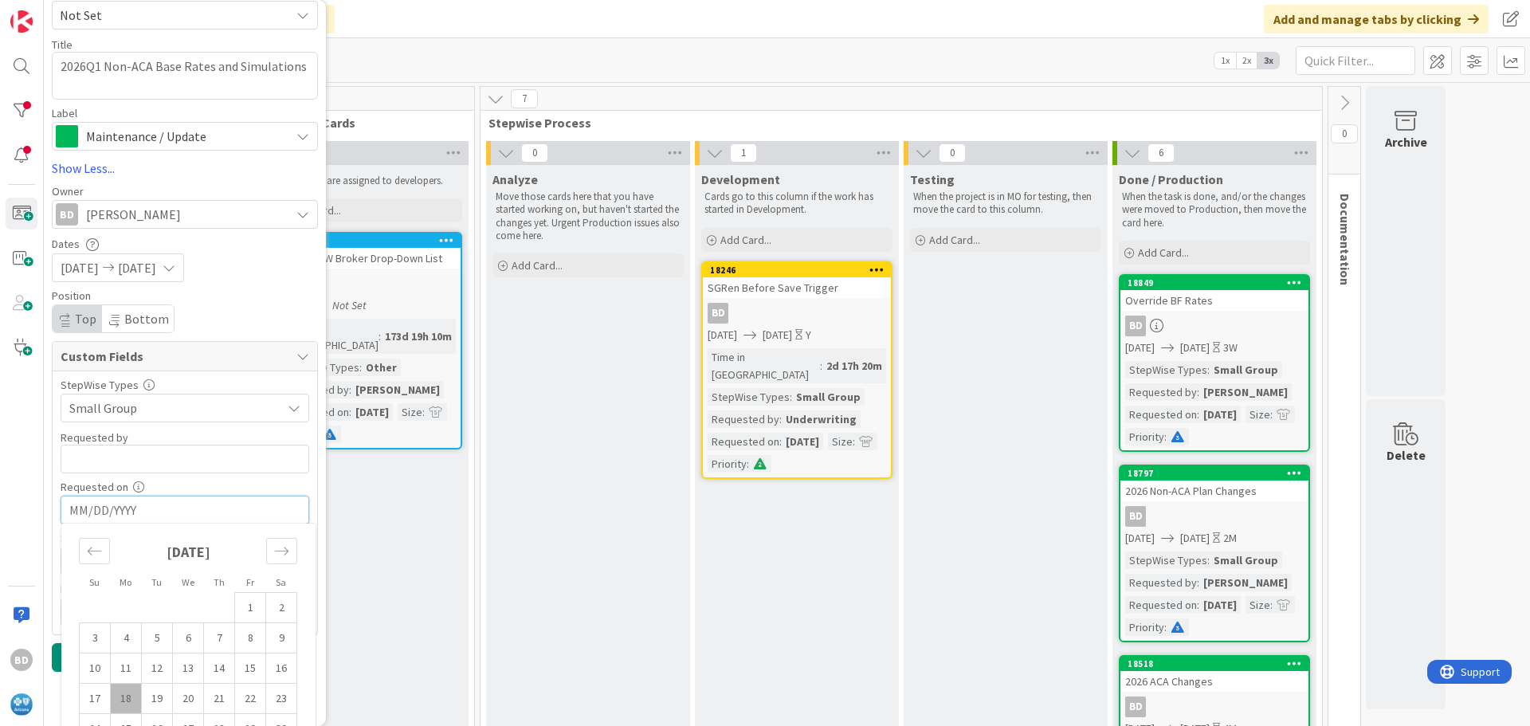
click at [130, 694] on td "18" at bounding box center [126, 699] width 31 height 30
type textarea "x"
type input "[DATE]"
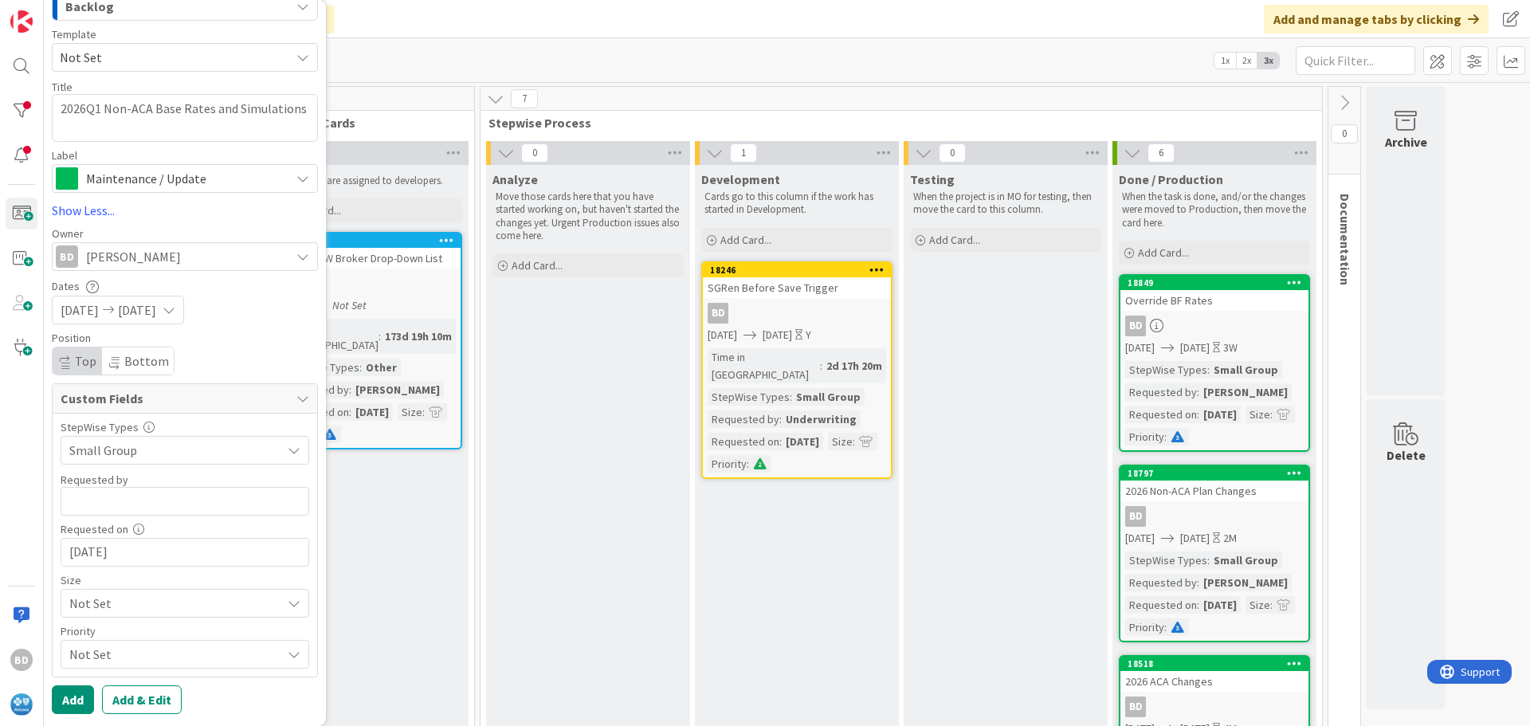
click at [123, 461] on span "Not Set" at bounding box center [171, 450] width 204 height 22
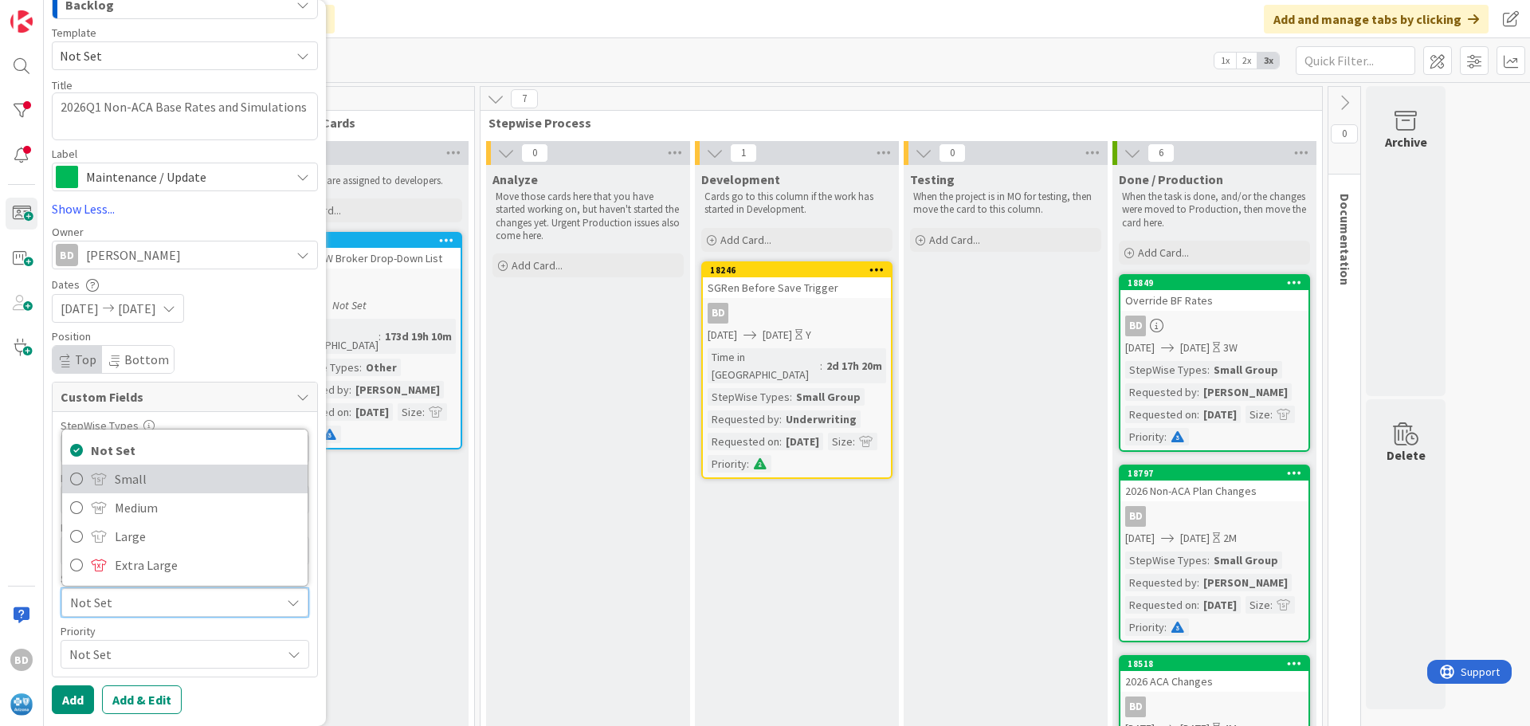
click at [123, 485] on span "Small" at bounding box center [207, 479] width 185 height 24
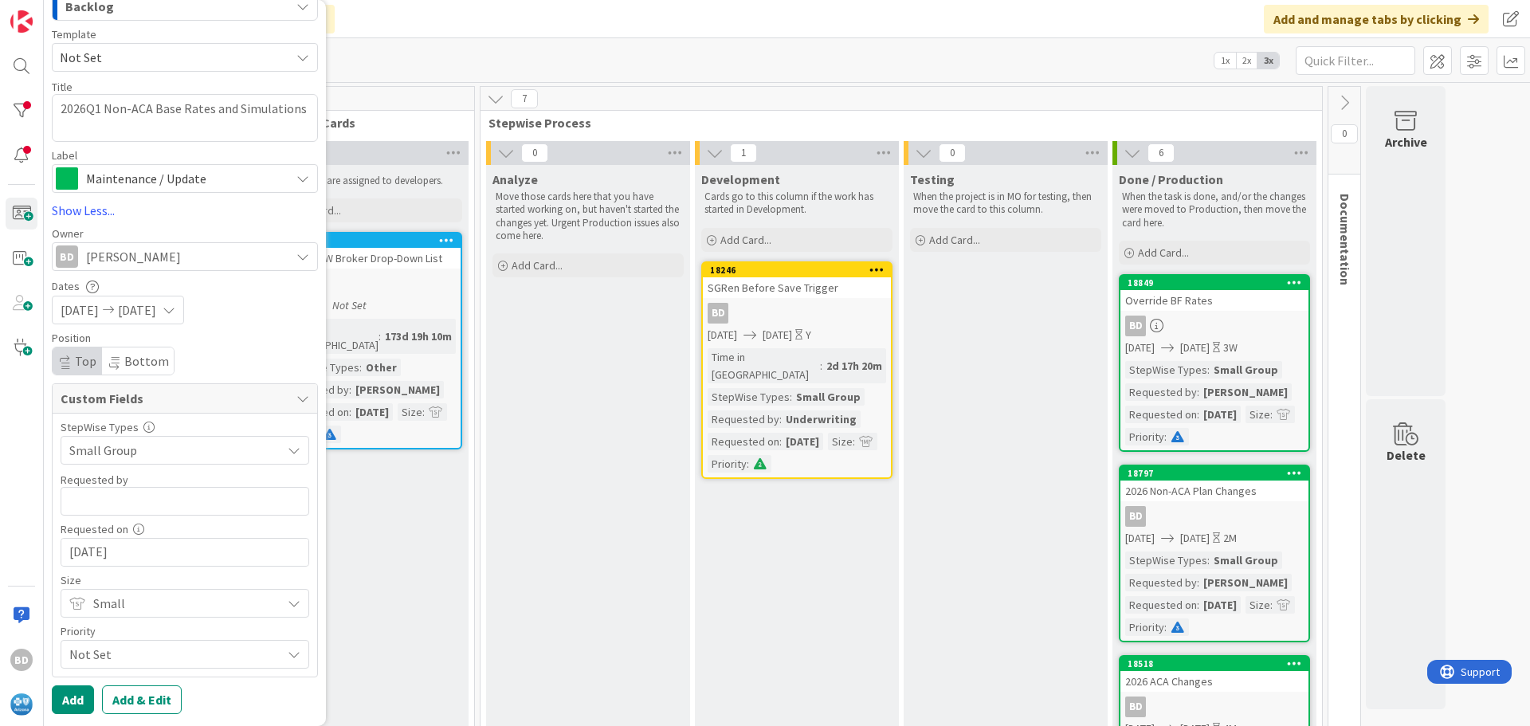
click at [93, 461] on span "Not Set" at bounding box center [171, 450] width 204 height 22
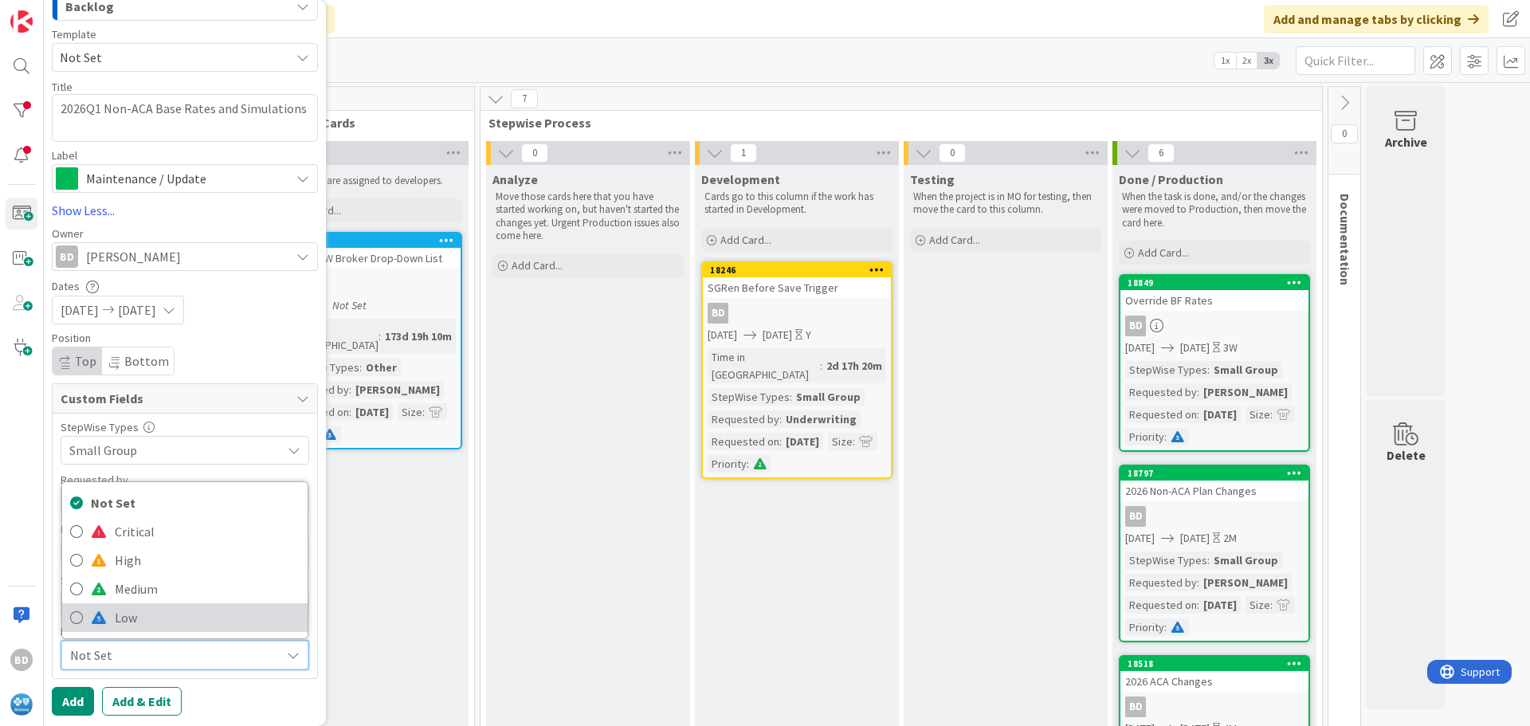
click at [105, 618] on span at bounding box center [99, 617] width 16 height 13
type textarea "x"
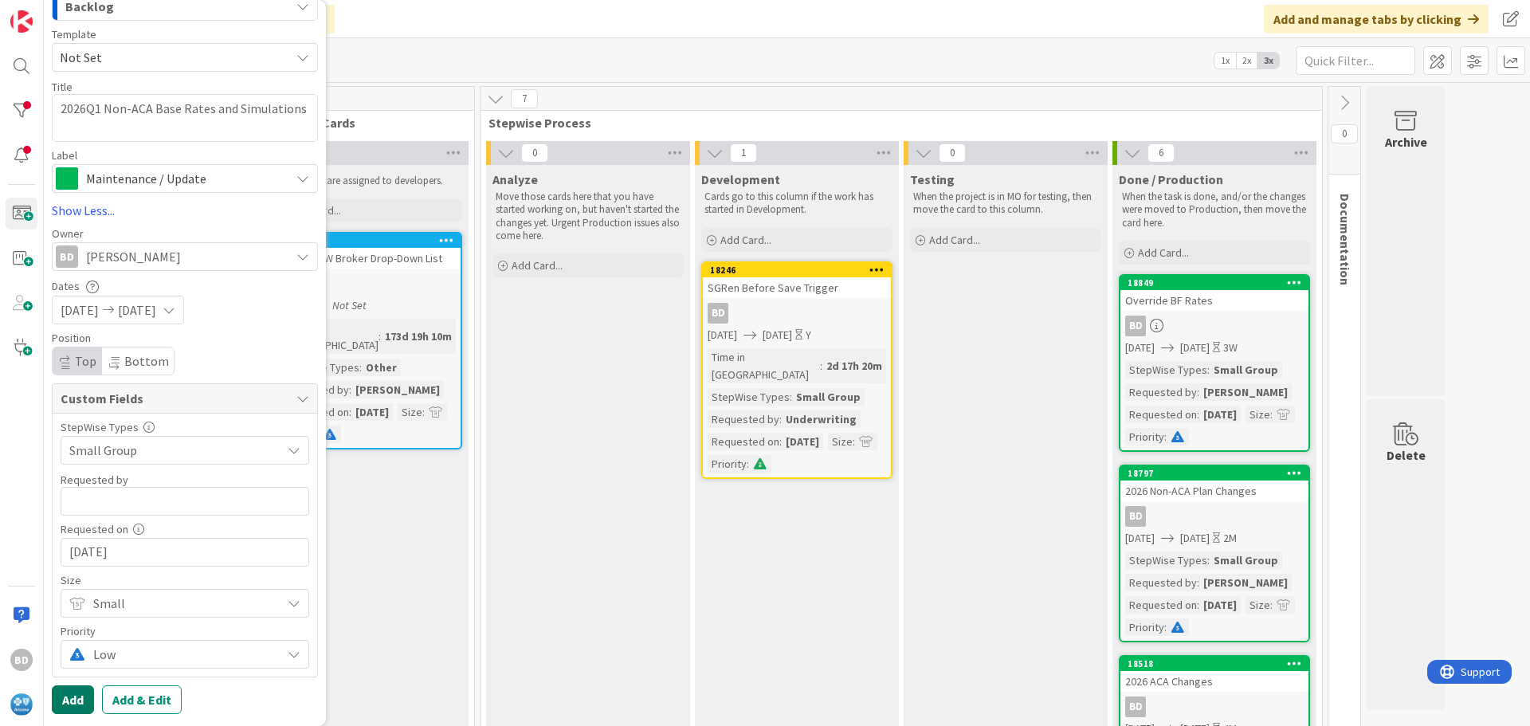
click at [75, 700] on button "Add" at bounding box center [73, 699] width 42 height 29
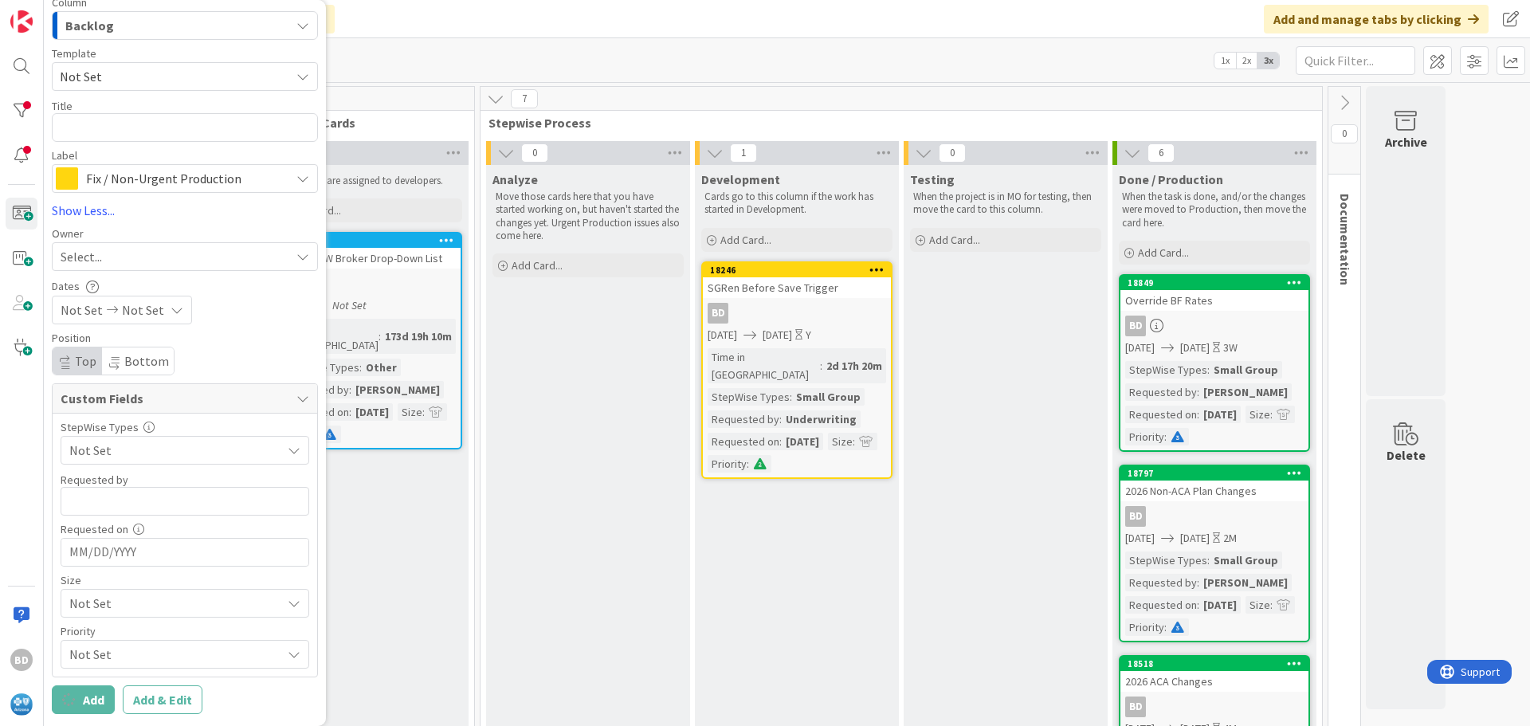
scroll to position [98, 0]
